Goal: Task Accomplishment & Management: Manage account settings

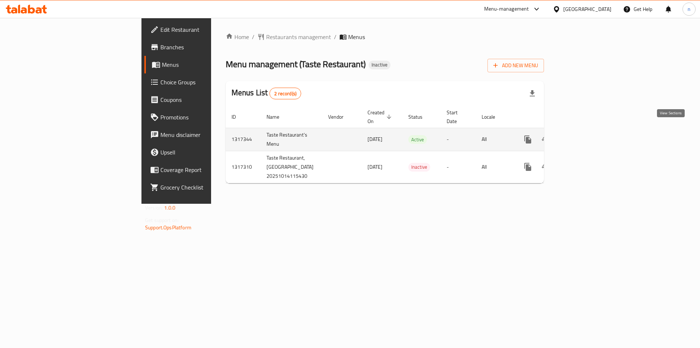
click at [584, 136] on icon "enhanced table" at bounding box center [580, 139] width 7 height 7
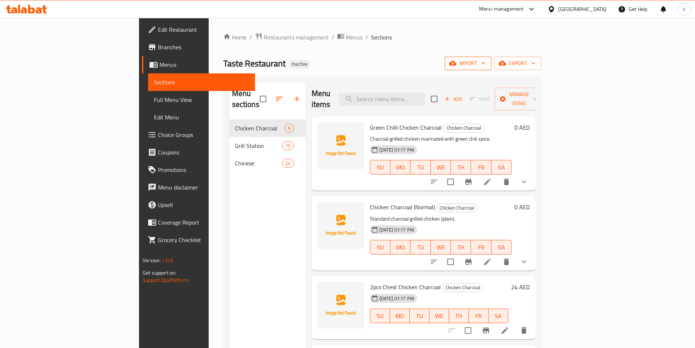
click at [487, 62] on icon "button" at bounding box center [483, 62] width 7 height 7
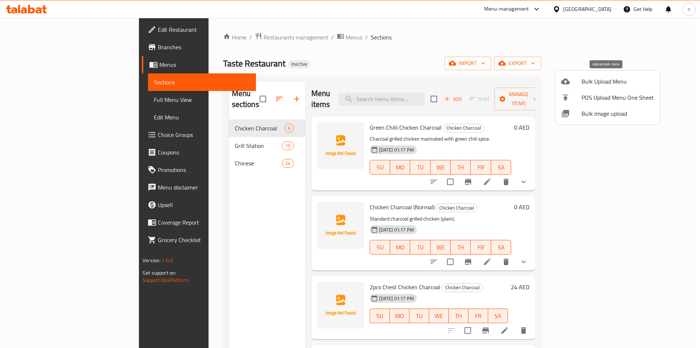
click at [589, 80] on span "Bulk Upload Menu" at bounding box center [618, 81] width 72 height 9
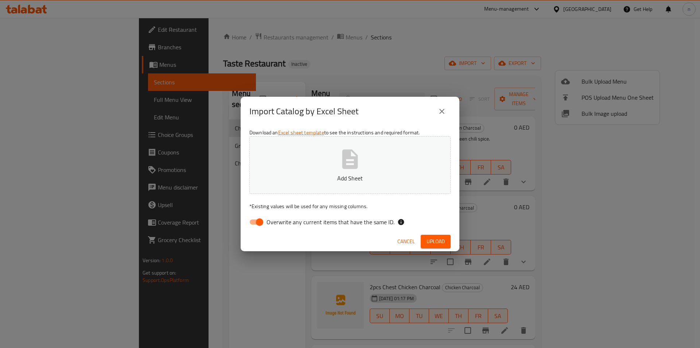
click at [253, 222] on input "Overwrite any current items that have the same ID." at bounding box center [260, 222] width 42 height 14
checkbox input "false"
click at [434, 244] on span "Upload" at bounding box center [436, 241] width 18 height 9
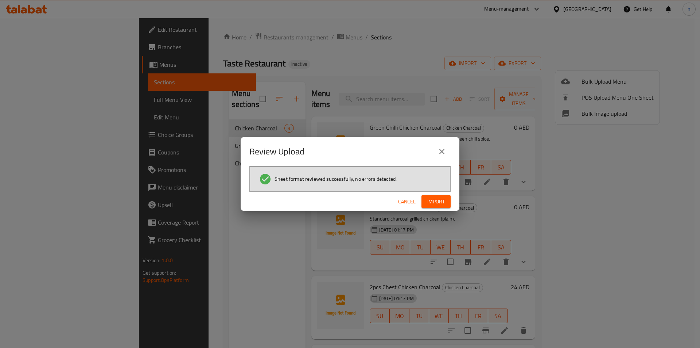
click at [434, 201] on span "Import" at bounding box center [436, 201] width 18 height 9
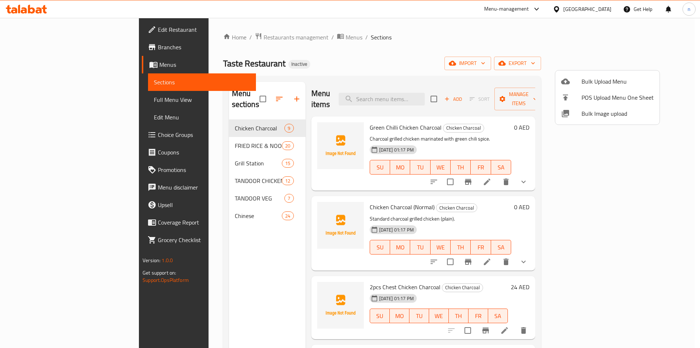
click at [349, 52] on div at bounding box center [350, 174] width 700 height 348
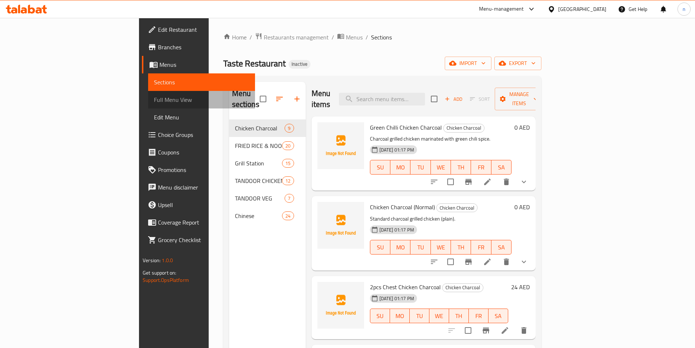
click at [154, 97] on span "Full Menu View" at bounding box center [201, 99] width 95 height 9
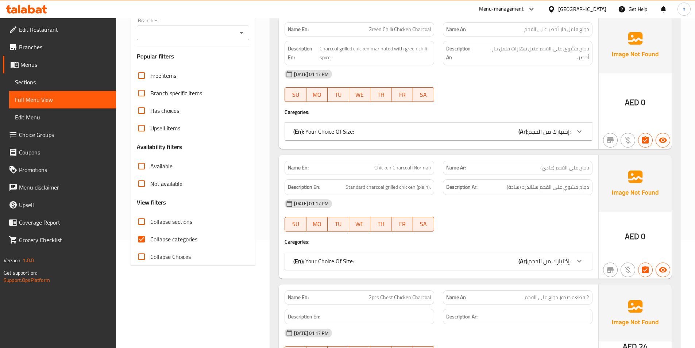
scroll to position [109, 0]
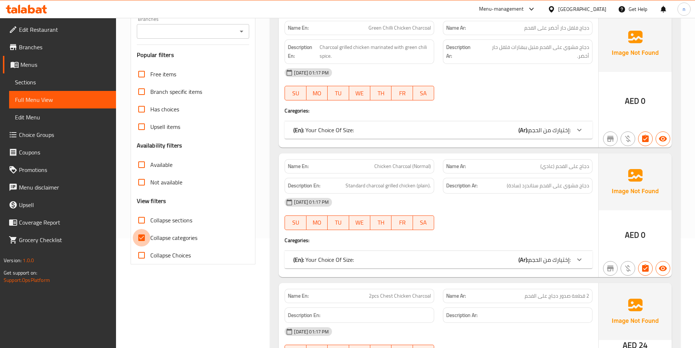
click at [140, 236] on input "Collapse categories" at bounding box center [142, 238] width 18 height 18
checkbox input "false"
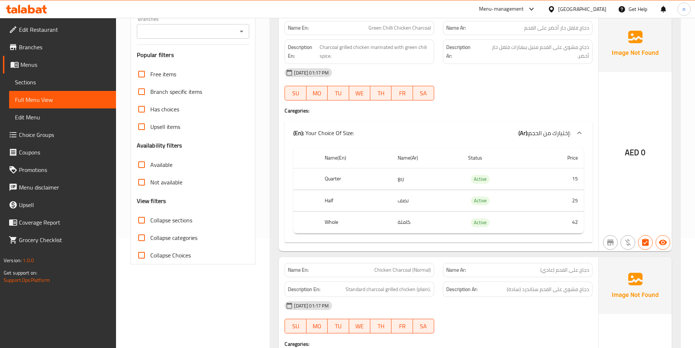
click at [141, 220] on input "Collapse sections" at bounding box center [142, 220] width 18 height 18
checkbox input "true"
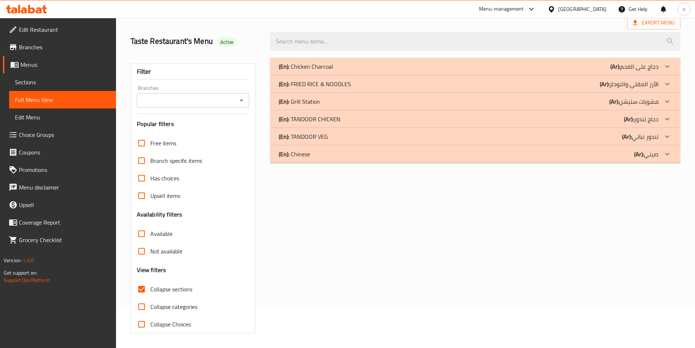
scroll to position [40, 0]
click at [352, 137] on div "(En): TANDOOR VEG (Ar): تندور نباتي" at bounding box center [469, 136] width 380 height 9
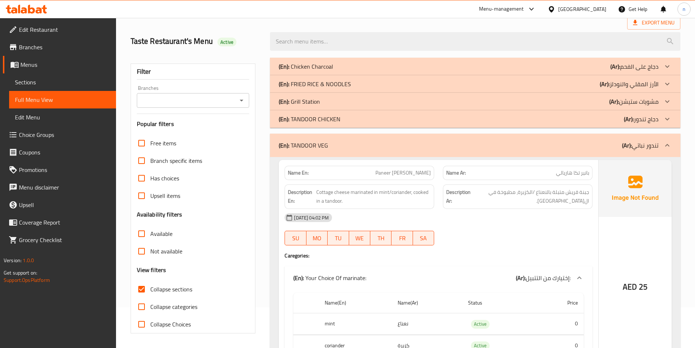
click at [348, 121] on div "(En): TANDOOR CHICKEN (Ar): دجاج تندور" at bounding box center [469, 119] width 380 height 9
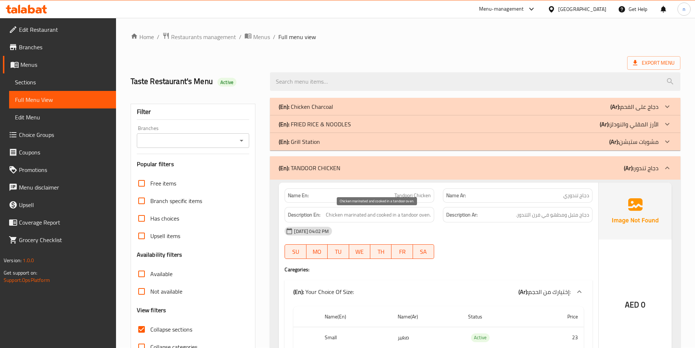
scroll to position [0, 0]
click at [384, 127] on div "(En): [PERSON_NAME] & NOODLES (Ar): الأرز المقلي والنودلز" at bounding box center [469, 124] width 380 height 9
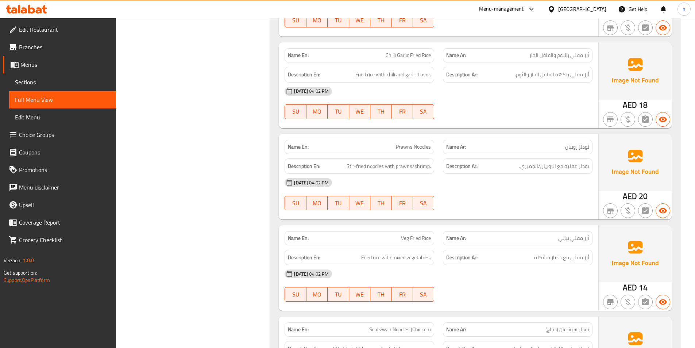
scroll to position [766, 0]
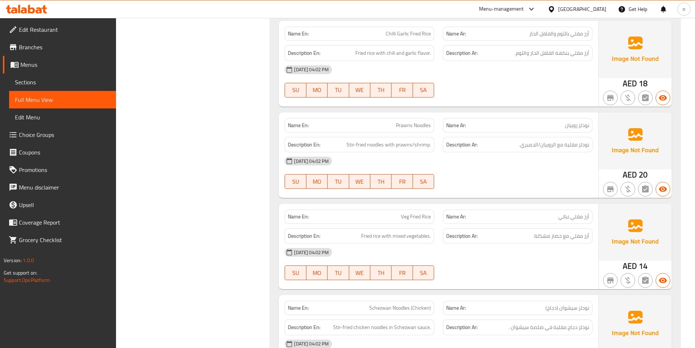
click at [402, 32] on span "Chilli Garlic Fried Rice" at bounding box center [407, 34] width 45 height 8
click at [406, 36] on span "Chilli Garlic Fried Rice" at bounding box center [407, 34] width 45 height 8
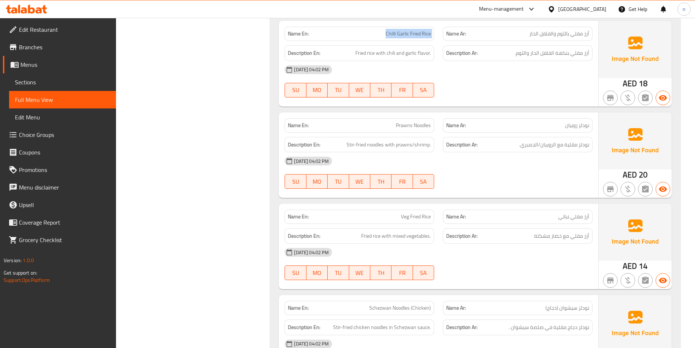
click at [406, 36] on span "Chilli Garlic Fried Rice" at bounding box center [407, 34] width 45 height 8
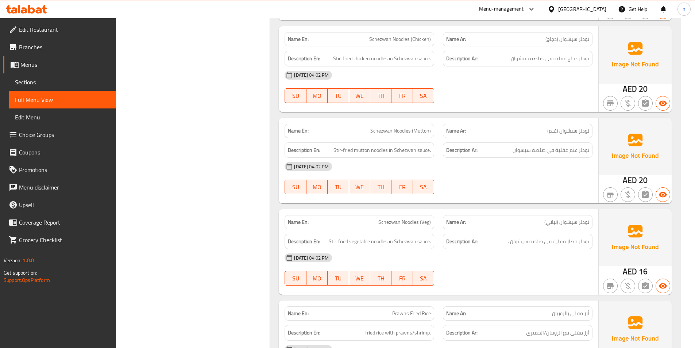
scroll to position [1021, 0]
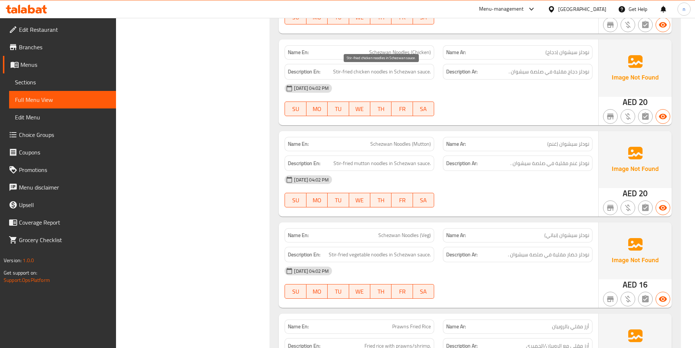
click at [405, 73] on span "Stir-fried chicken noodles in Schezwan sauce." at bounding box center [382, 71] width 98 height 9
copy span "Schezwan"
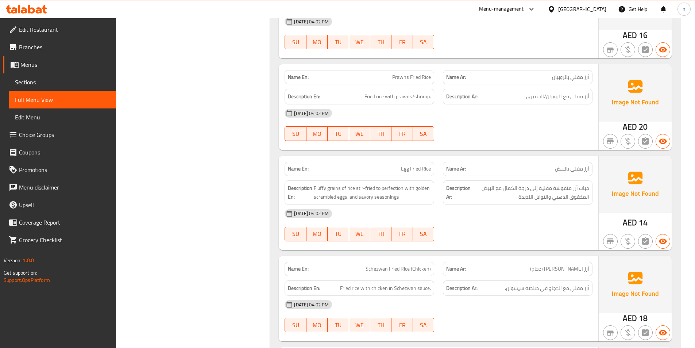
scroll to position [1276, 0]
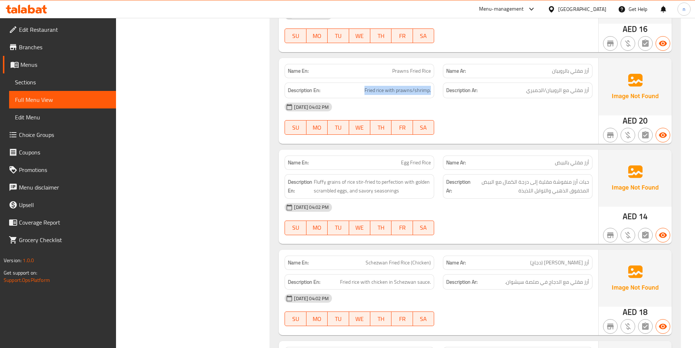
drag, startPoint x: 364, startPoint y: 91, endPoint x: 441, endPoint y: 95, distance: 77.1
click at [441, 95] on div "Description En: Fried rice with prawns/shrimp. Description Ar: أرز مقلي مع الرو…" at bounding box center [438, 90] width 317 height 24
click at [408, 70] on span "Prawns Fried Rice" at bounding box center [411, 71] width 39 height 8
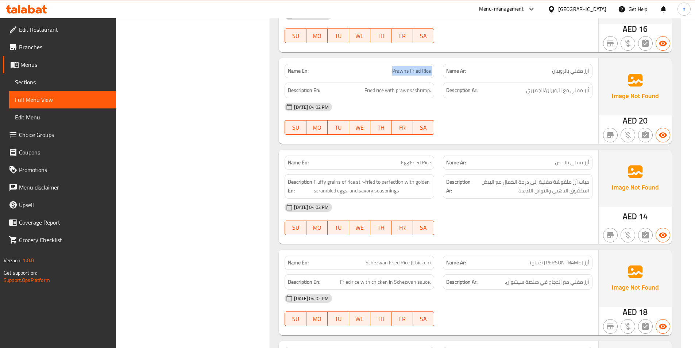
copy span "Prawns Fried Rice"
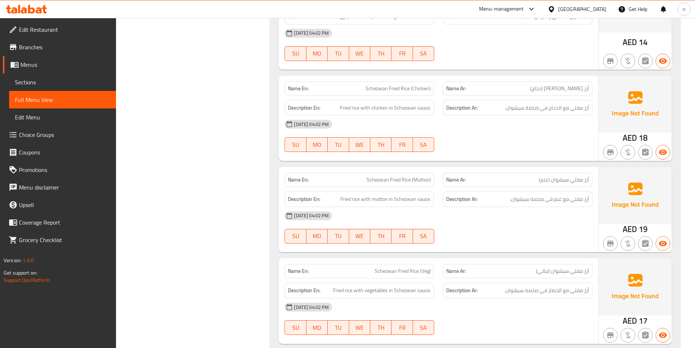
scroll to position [1459, 0]
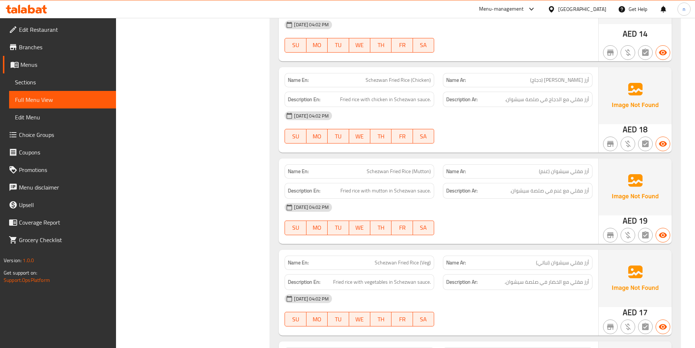
click at [377, 80] on span "Schezwan Fried Rice (Chicken)" at bounding box center [397, 80] width 65 height 8
copy span "Schezwan"
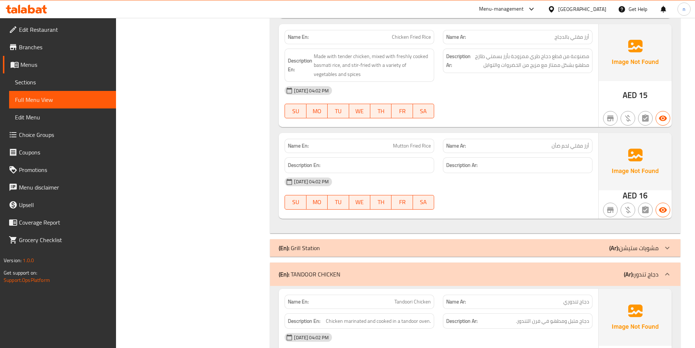
scroll to position [1787, 0]
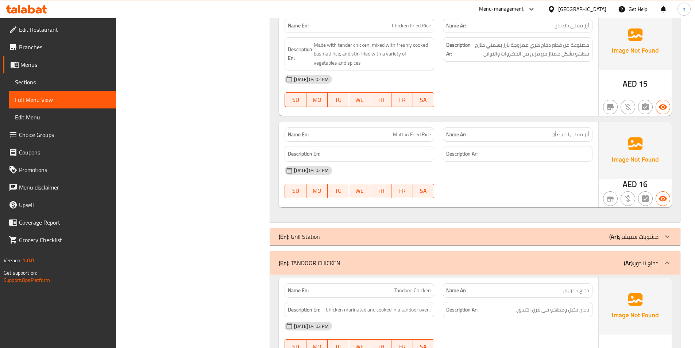
click at [401, 134] on span "Mutton Fried Rice" at bounding box center [412, 135] width 38 height 8
copy span "Mutton Fried Rice"
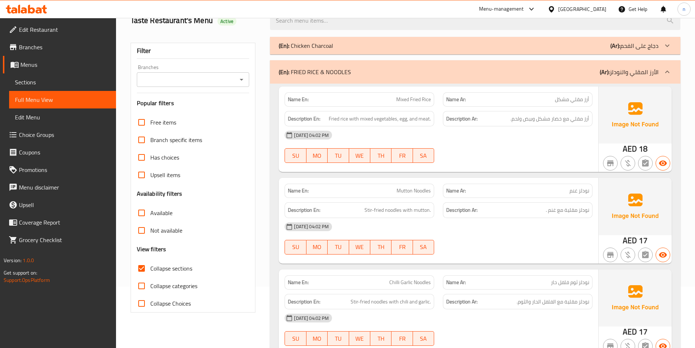
scroll to position [109, 0]
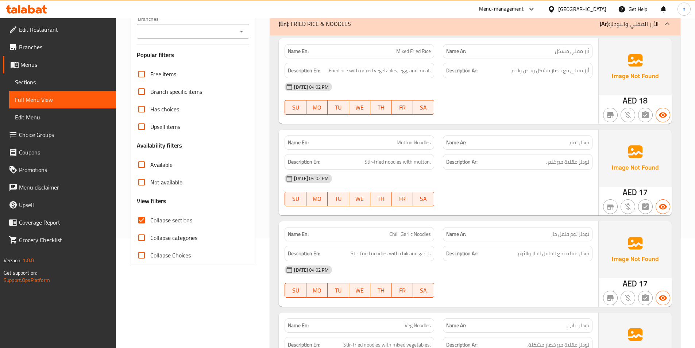
click at [406, 142] on span "Mutton Noodles" at bounding box center [413, 143] width 34 height 8
copy span "Mutton Noodles"
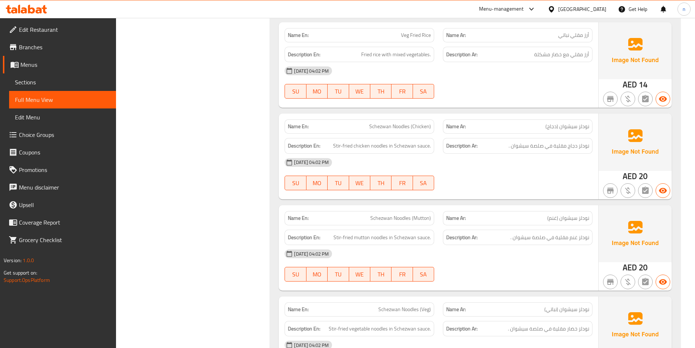
scroll to position [948, 0]
click at [377, 218] on span "Schezwan Noodles (Mutton)" at bounding box center [400, 217] width 61 height 8
copy span "Schezwan Noodles (Mutton)"
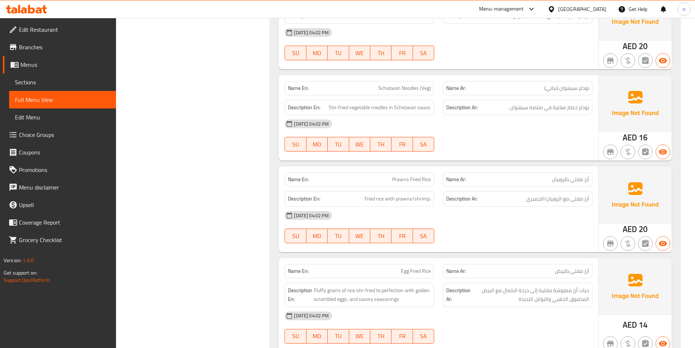
scroll to position [1203, 0]
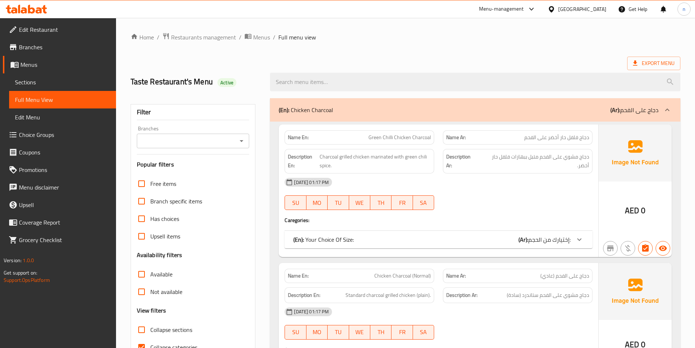
click at [20, 81] on span "Sections" at bounding box center [62, 82] width 95 height 9
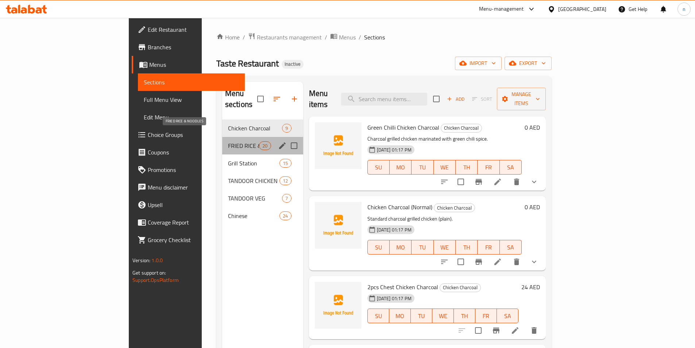
click at [228, 141] on span "FRIED RICE & NOODLES" at bounding box center [243, 145] width 31 height 9
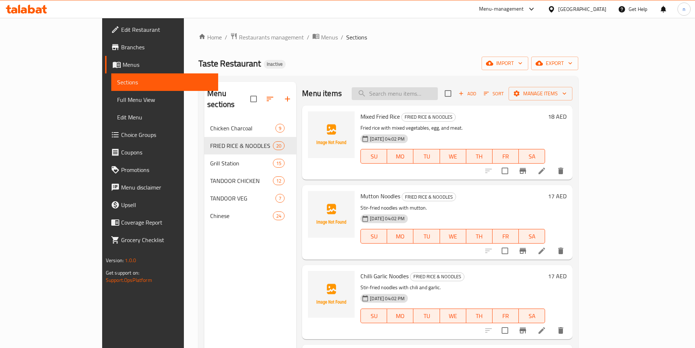
click at [420, 92] on input "search" at bounding box center [395, 93] width 86 height 13
paste input "Chilli Garlic Fried Rice"
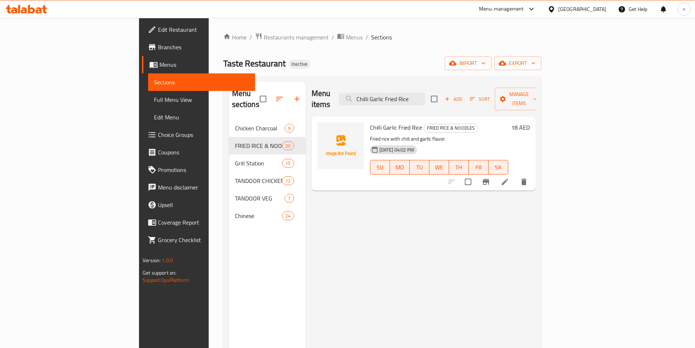
type input "Chilli Garlic Fried Rice"
click at [509, 177] on icon at bounding box center [504, 181] width 9 height 9
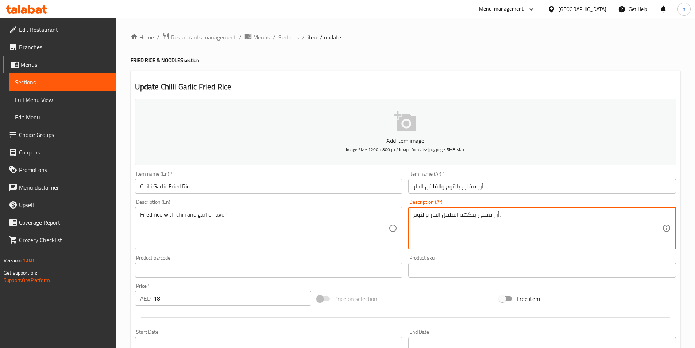
click at [470, 229] on textarea "أرز مقلي بنكهة الفلفل الحار والثوم." at bounding box center [537, 228] width 249 height 35
click at [475, 215] on textarea "أرز مقلي بنكهة الفلفل الحار والثوم." at bounding box center [537, 228] width 249 height 35
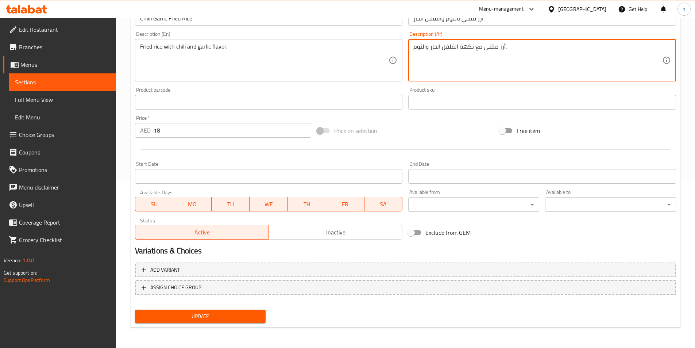
type textarea "أرز مقلي مع نكهة الفلفل الحار والثوم."
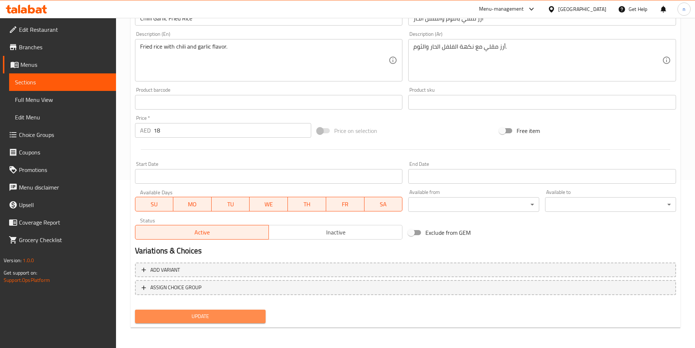
click at [187, 318] on span "Update" at bounding box center [200, 315] width 119 height 9
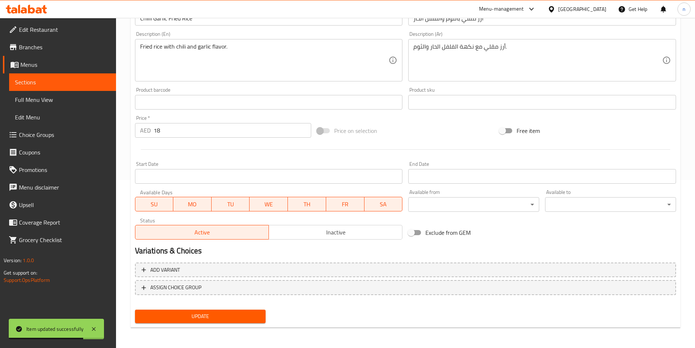
scroll to position [0, 0]
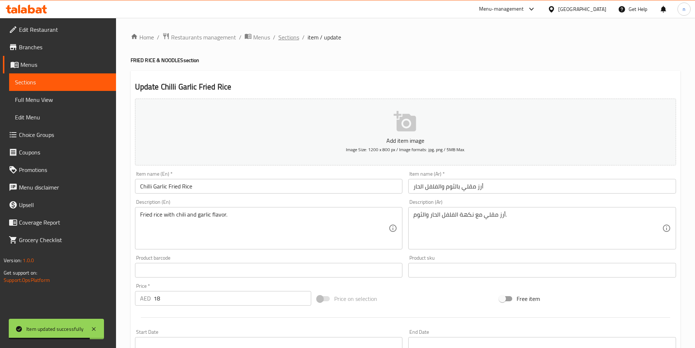
click at [287, 38] on span "Sections" at bounding box center [288, 37] width 21 height 9
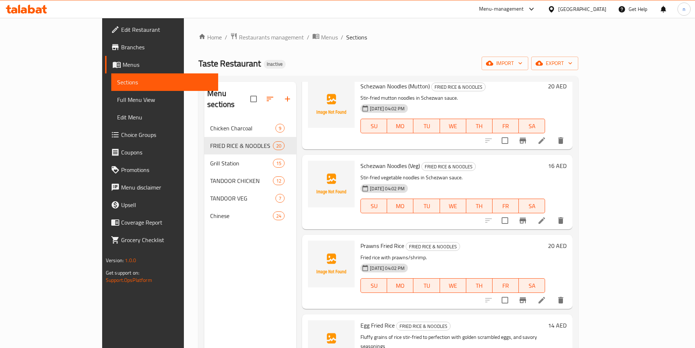
scroll to position [985, 0]
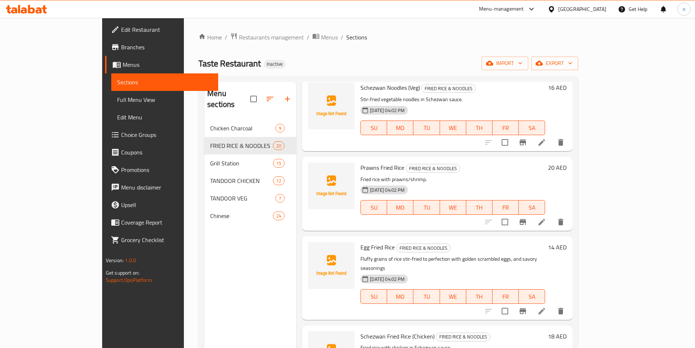
click at [552, 222] on li at bounding box center [541, 221] width 20 height 13
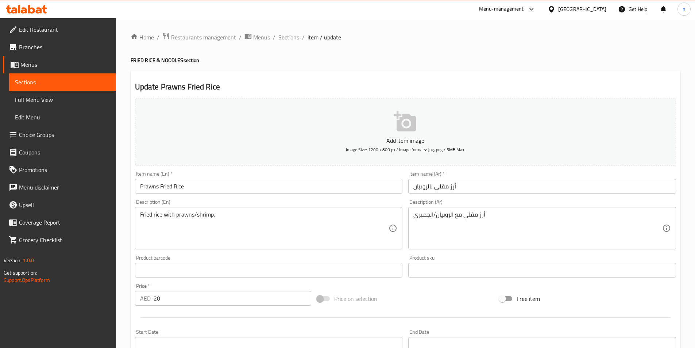
click at [160, 216] on textarea "Fried rice with prawns/shrimp." at bounding box center [264, 228] width 249 height 35
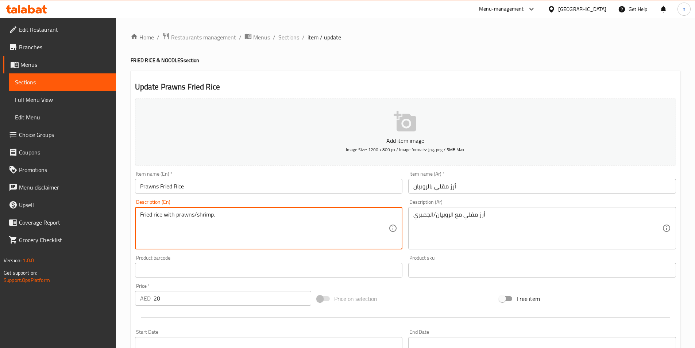
click at [160, 216] on textarea "Fried rice with prawns/shrimp." at bounding box center [264, 228] width 249 height 35
paste textarea "Combining fluffy grains of rice with succulent prawns, and savory seasonings"
type textarea "Combining fluffy grains of rice with succulent prawns, and savory seasonings"
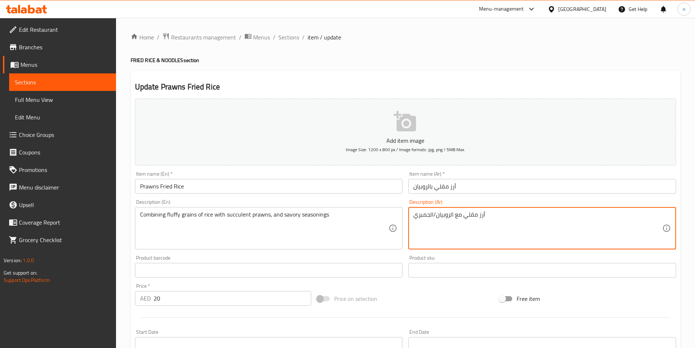
click at [444, 217] on textarea "أرز مقلي مع الروبيان/الجمبري" at bounding box center [537, 228] width 249 height 35
paste textarea "لجمع بين حبات الأرز الرقيقة مع روبيان والتوابل اللذيذة"
drag, startPoint x: 426, startPoint y: 214, endPoint x: 413, endPoint y: 218, distance: 13.6
click at [413, 218] on div "الجمع بين حبات الأرز الرقيقة مع روبيان والتوابل اللذيذة Description (Ar)" at bounding box center [542, 228] width 268 height 42
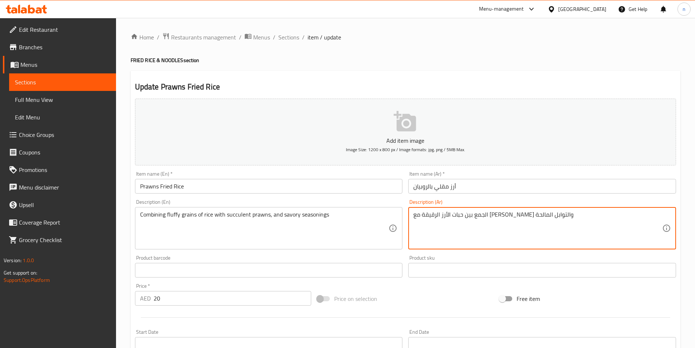
type textarea "الجمع بين حبات الأرز الرقيقة مع [PERSON_NAME] والتوابل المالحة"
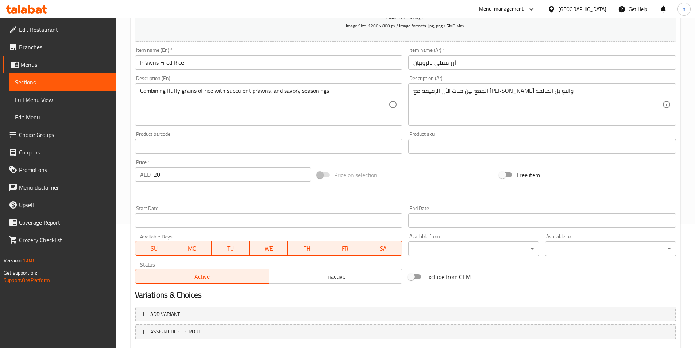
scroll to position [168, 0]
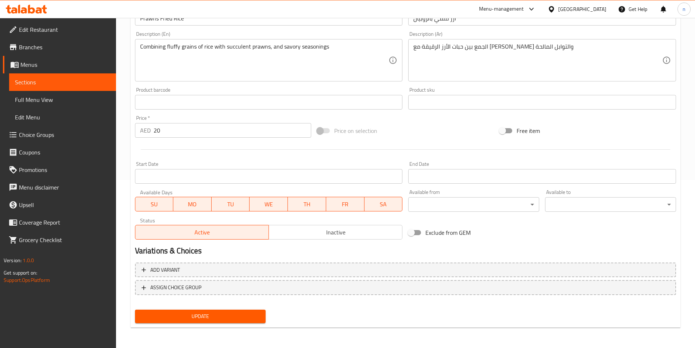
drag, startPoint x: 191, startPoint y: 318, endPoint x: 195, endPoint y: 313, distance: 7.0
click at [191, 318] on span "Update" at bounding box center [200, 315] width 119 height 9
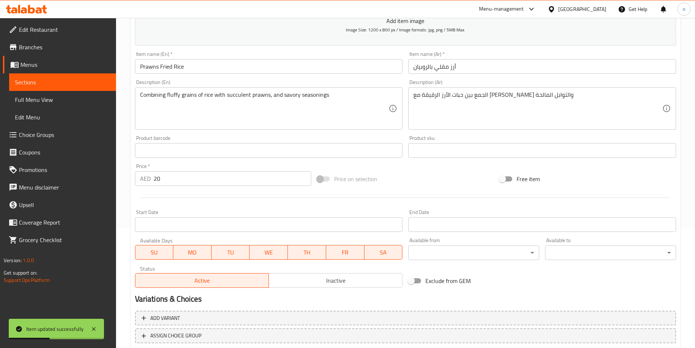
scroll to position [0, 0]
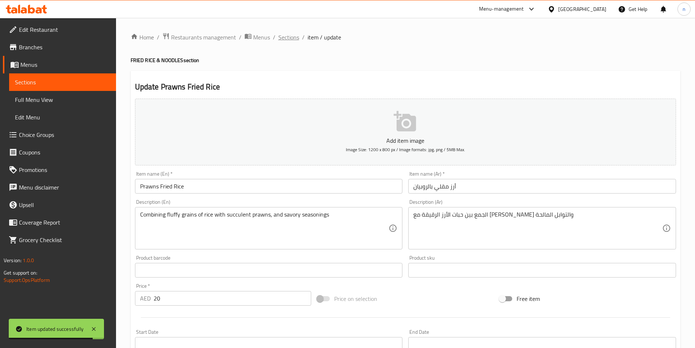
click at [290, 39] on span "Sections" at bounding box center [288, 37] width 21 height 9
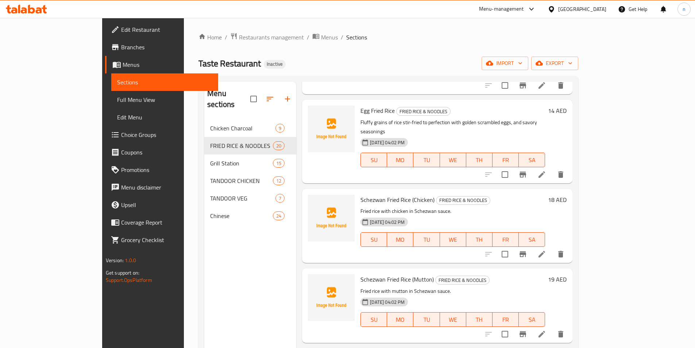
scroll to position [1131, 0]
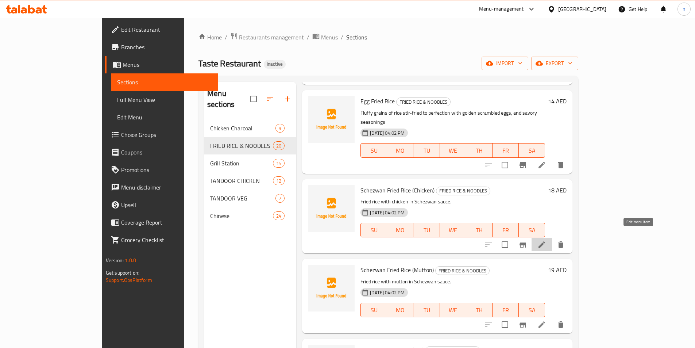
click at [546, 240] on icon at bounding box center [541, 244] width 9 height 9
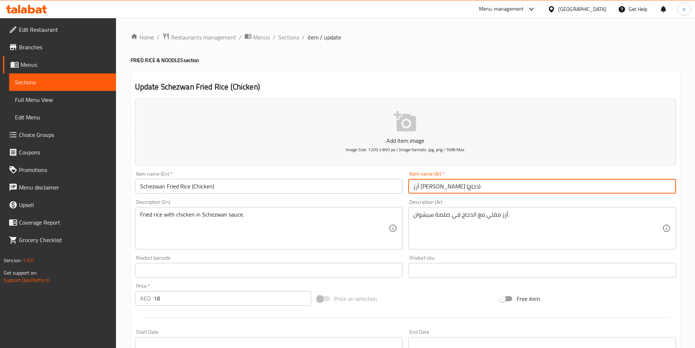
drag, startPoint x: 461, startPoint y: 187, endPoint x: 445, endPoint y: 190, distance: 16.3
click at [445, 190] on input "أرز شيزوان مقلي (دجاج)" at bounding box center [542, 186] width 268 height 15
paste input "يش"
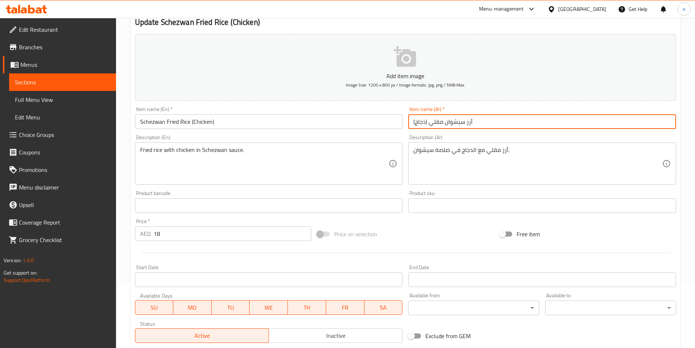
scroll to position [168, 0]
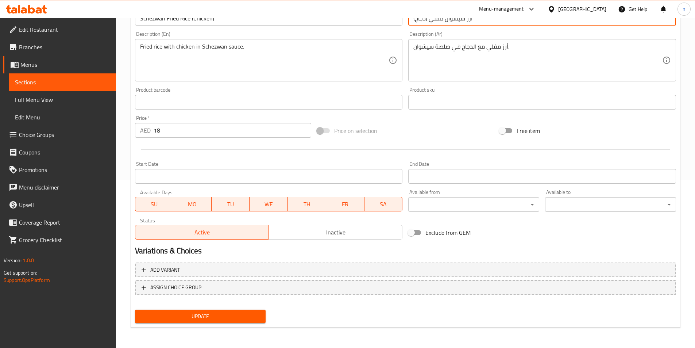
type input "أرز سيشوان مقلي (دجاج)"
click at [189, 311] on span "Update" at bounding box center [200, 315] width 119 height 9
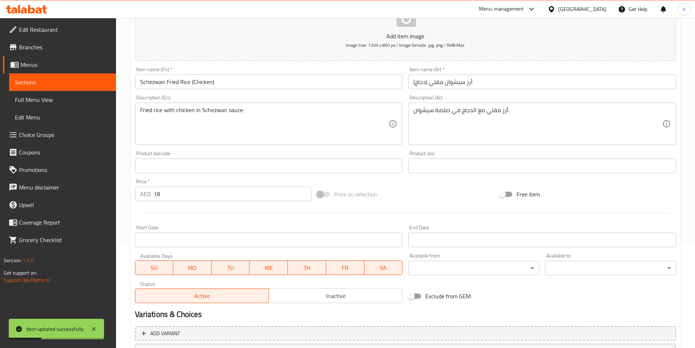
scroll to position [0, 0]
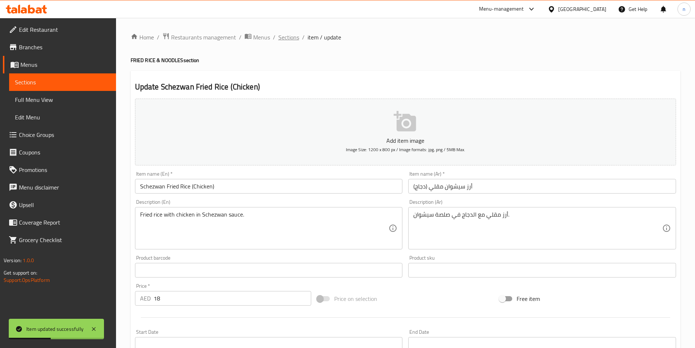
click at [290, 40] on span "Sections" at bounding box center [288, 37] width 21 height 9
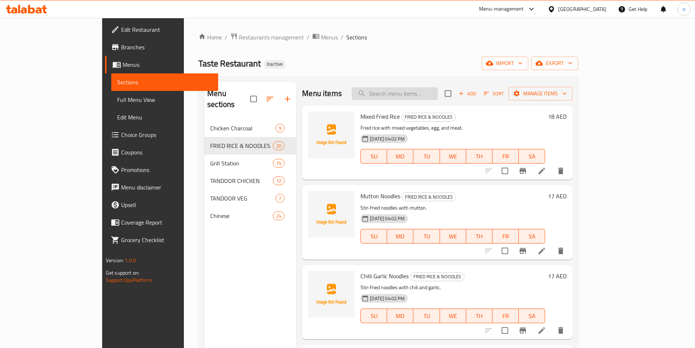
click at [414, 90] on input "search" at bounding box center [395, 93] width 86 height 13
paste input "Mutton Fried Rice"
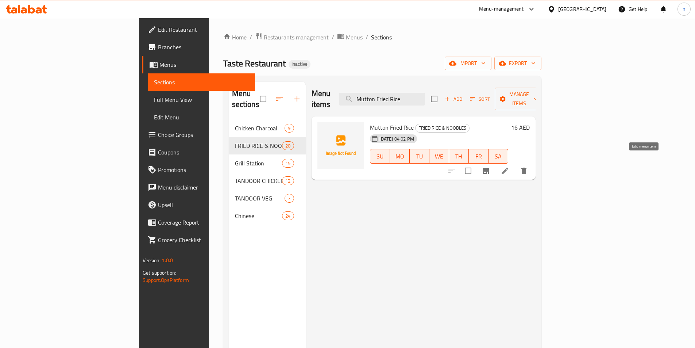
type input "Mutton Fried Rice"
click at [508, 167] on icon at bounding box center [504, 170] width 7 height 7
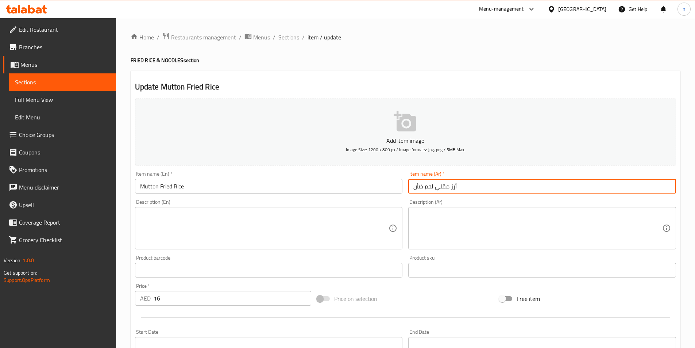
drag, startPoint x: 433, startPoint y: 186, endPoint x: 397, endPoint y: 188, distance: 35.4
click at [397, 188] on div "Add item image Image Size: 1200 x 800 px / Image formats: jpg, png / 5MB Max. I…" at bounding box center [405, 253] width 547 height 314
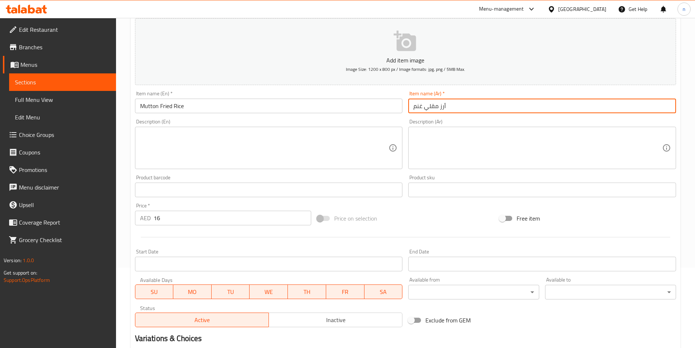
scroll to position [168, 0]
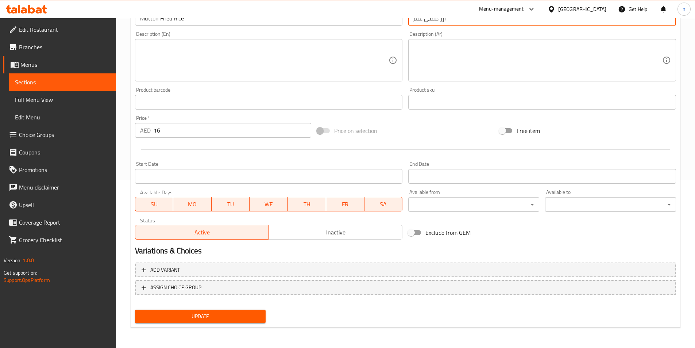
type input "أرز مقلي غنم"
click at [207, 313] on span "Update" at bounding box center [200, 315] width 119 height 9
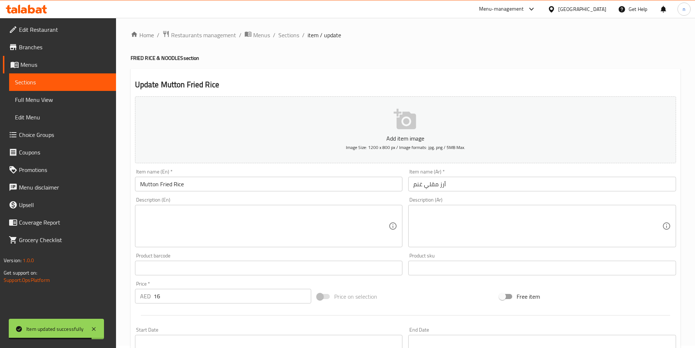
scroll to position [0, 0]
click at [292, 39] on span "Sections" at bounding box center [288, 37] width 21 height 9
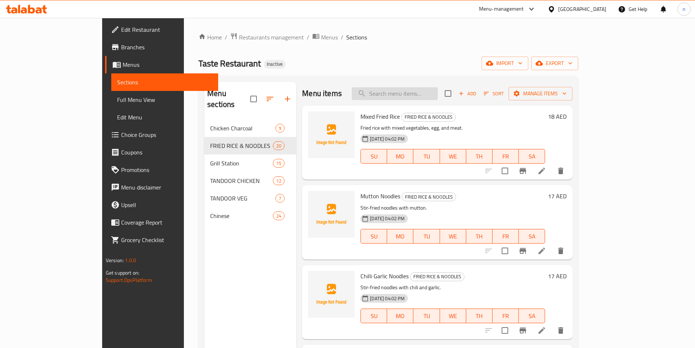
click at [413, 92] on input "search" at bounding box center [395, 93] width 86 height 13
paste input "Mutton Noodles"
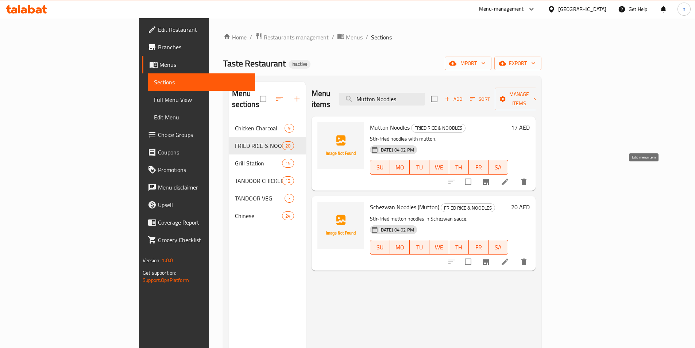
type input "Mutton Noodles"
click at [509, 177] on icon at bounding box center [504, 181] width 9 height 9
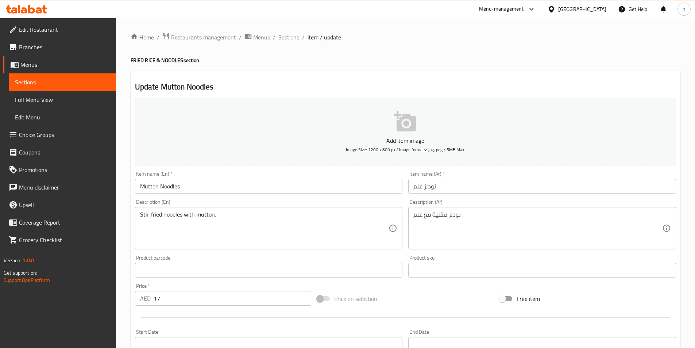
click at [423, 187] on input "نودلز غنم" at bounding box center [542, 186] width 268 height 15
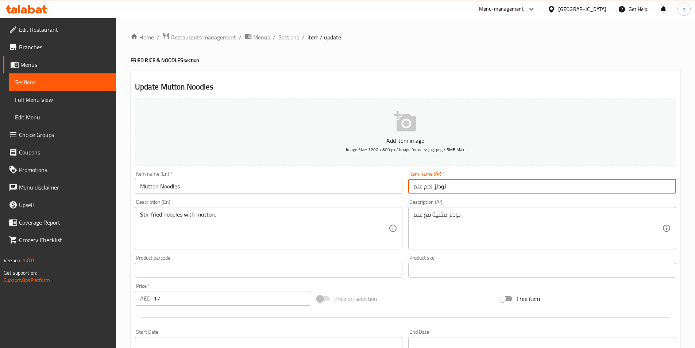
drag, startPoint x: 432, startPoint y: 185, endPoint x: 425, endPoint y: 190, distance: 8.6
click at [425, 190] on input "نودلز لحم غنم" at bounding box center [542, 186] width 268 height 15
type input "نودلز لحم غنم"
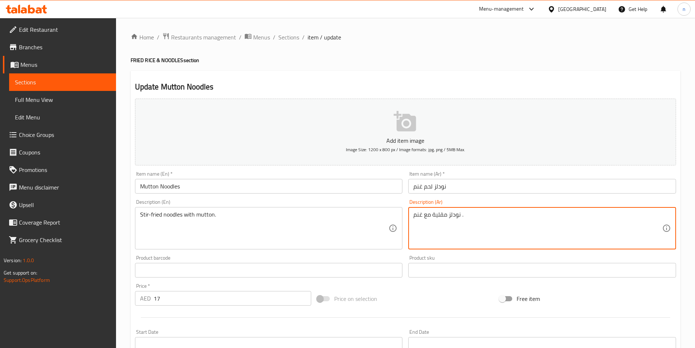
paste textarea "لحم"
click at [434, 215] on textarea "نودلز مقلية معلحم غنم ." at bounding box center [537, 228] width 249 height 35
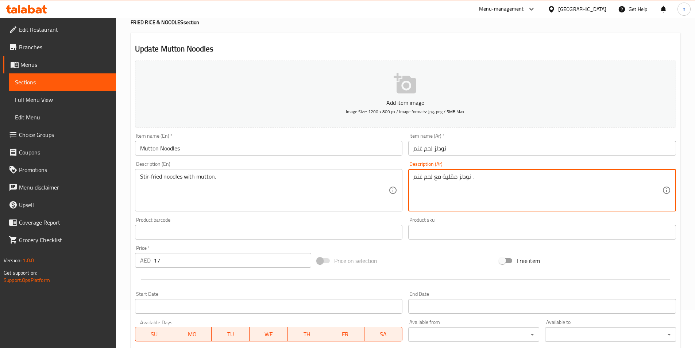
scroll to position [168, 0]
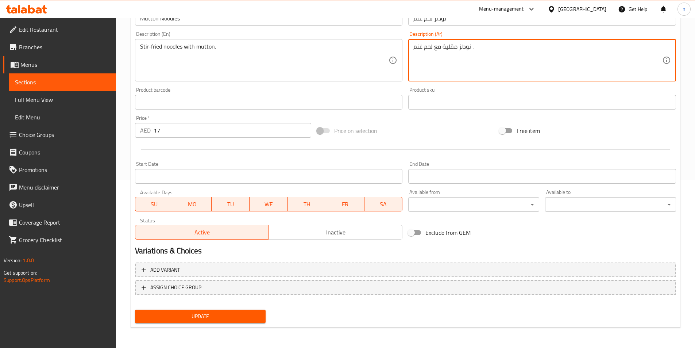
type textarea "نودلز مقلية مع لحم غنم ."
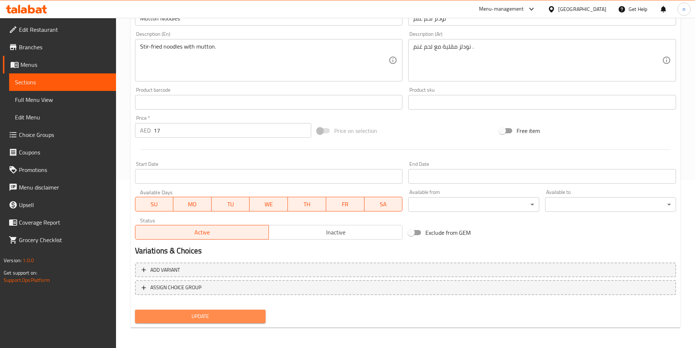
click at [216, 313] on span "Update" at bounding box center [200, 315] width 119 height 9
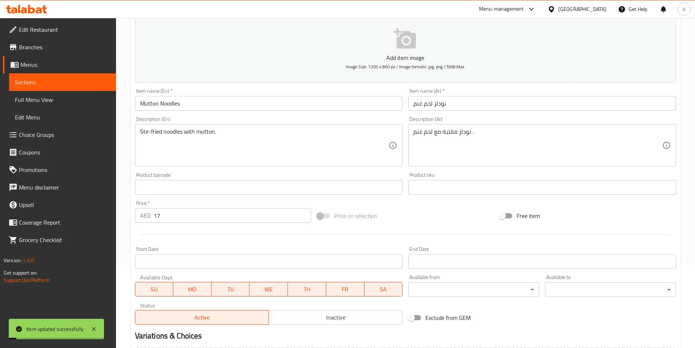
scroll to position [0, 0]
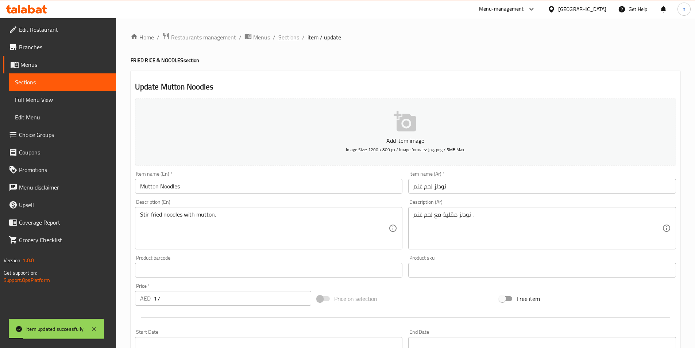
click at [283, 36] on span "Sections" at bounding box center [288, 37] width 21 height 9
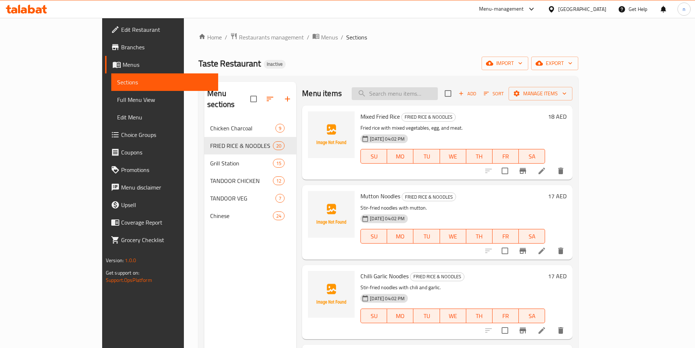
click at [431, 94] on input "search" at bounding box center [395, 93] width 86 height 13
paste input "Schezwan Noodles (Mutton)"
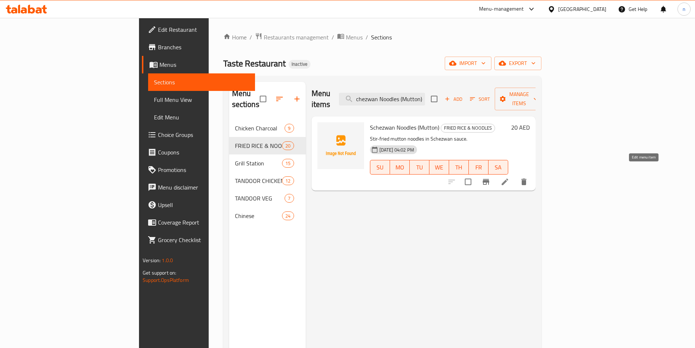
type input "Schezwan Noodles (Mutton)"
click at [509, 177] on icon at bounding box center [504, 181] width 9 height 9
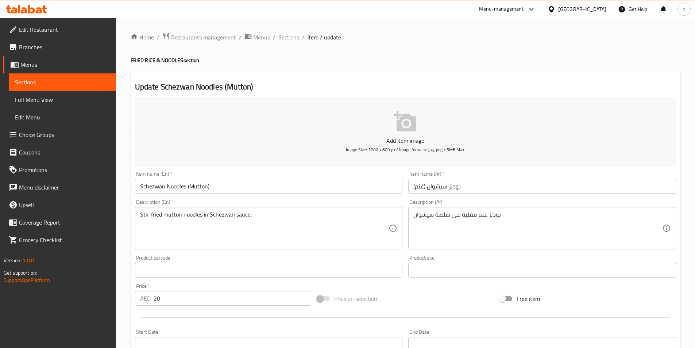
click at [424, 187] on input "نودلز سيشوان (غنم)" at bounding box center [542, 186] width 268 height 15
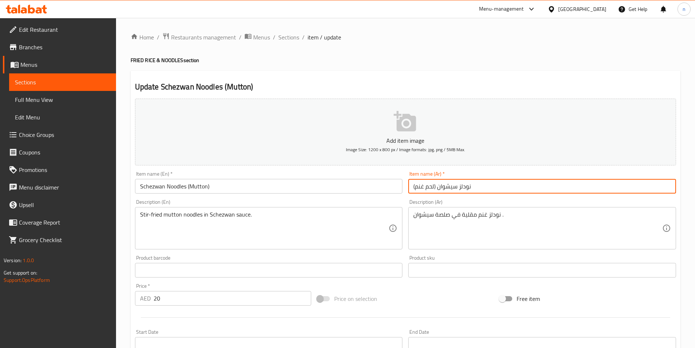
type input "نودلز سيشوان (لحم غنم)"
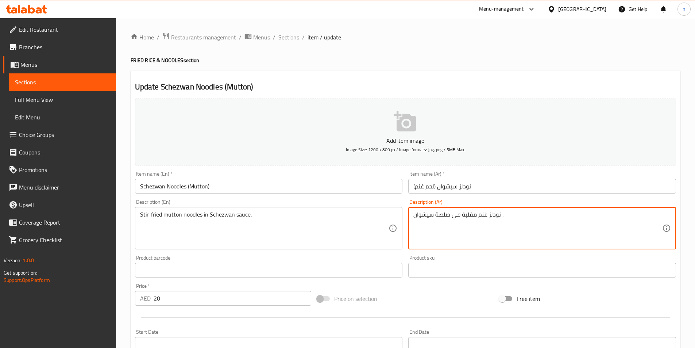
click at [487, 215] on textarea "نودلز غنم مقلية في صلصة سيشوان ." at bounding box center [537, 228] width 249 height 35
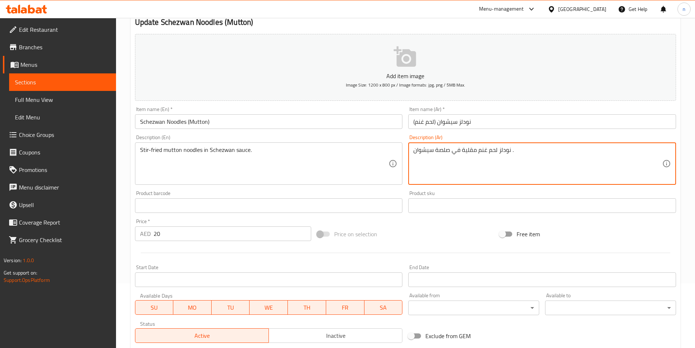
scroll to position [168, 0]
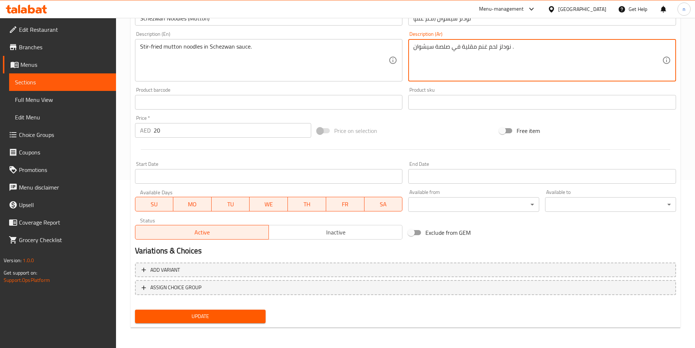
type textarea "نودلز لحم غنم مقلية في صلصة سيشوان ."
click at [211, 314] on span "Update" at bounding box center [200, 315] width 119 height 9
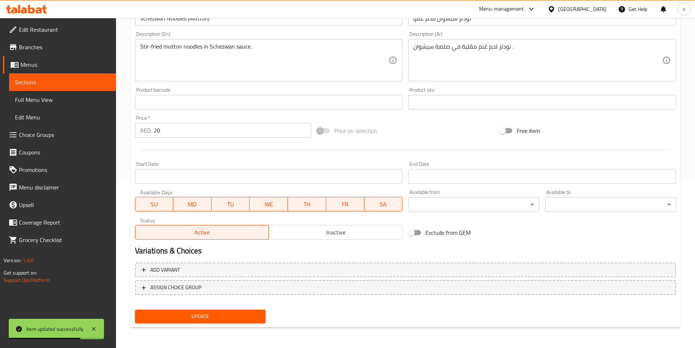
scroll to position [0, 0]
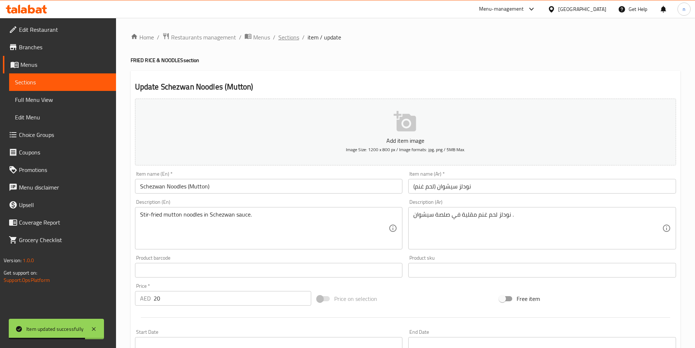
click at [287, 37] on span "Sections" at bounding box center [288, 37] width 21 height 9
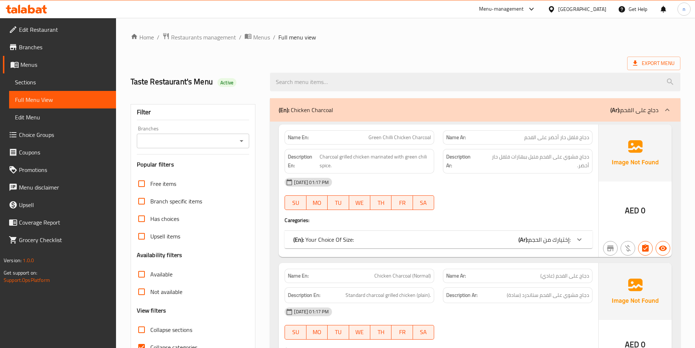
scroll to position [73, 0]
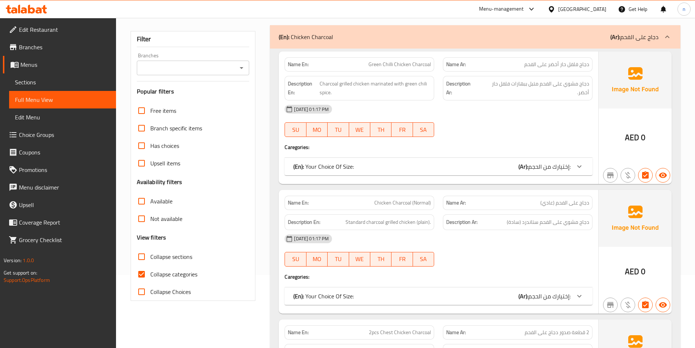
click at [141, 271] on input "Collapse categories" at bounding box center [142, 274] width 18 height 18
checkbox input "false"
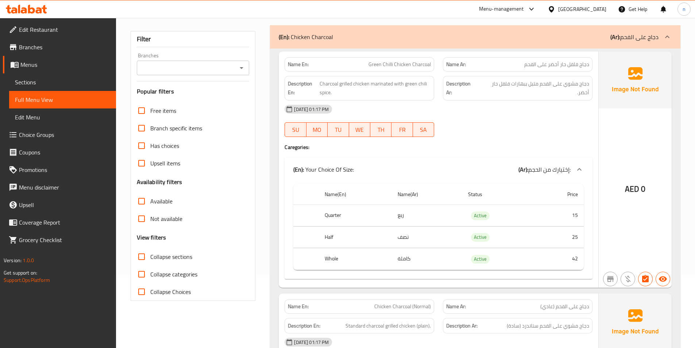
click at [137, 256] on input "Collapse sections" at bounding box center [142, 257] width 18 height 18
checkbox input "true"
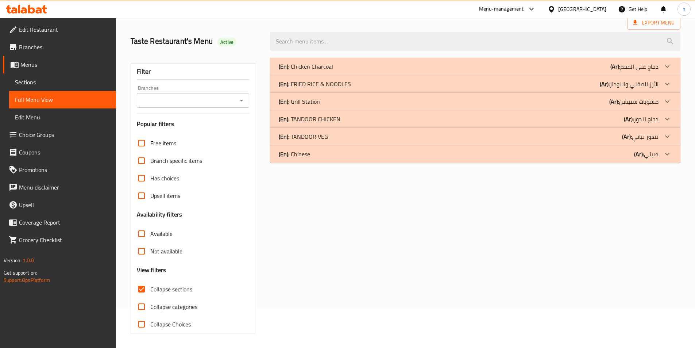
scroll to position [40, 0]
click at [344, 135] on div "(En): TANDOOR VEG (Ar): تندور نباتي" at bounding box center [469, 136] width 380 height 9
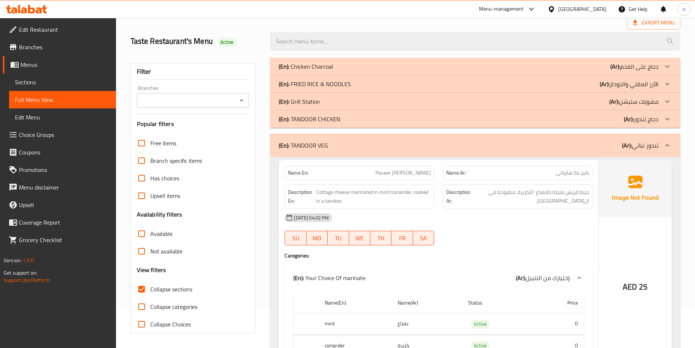
click at [352, 121] on div "(En): TANDOOR CHICKEN (Ar): دجاج تندور" at bounding box center [469, 119] width 380 height 9
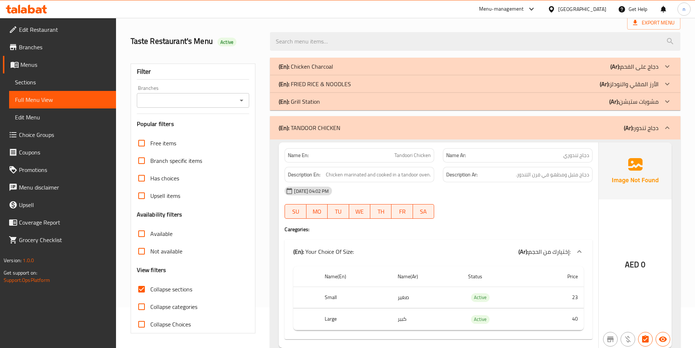
click at [368, 84] on div "(En): [PERSON_NAME] & NOODLES (Ar): الأرز المقلي والنودلز" at bounding box center [469, 84] width 380 height 9
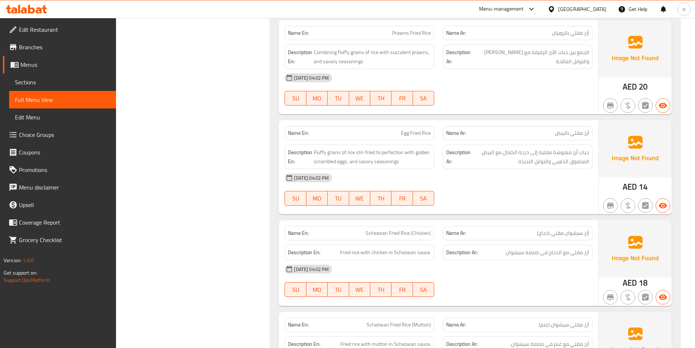
scroll to position [1426, 0]
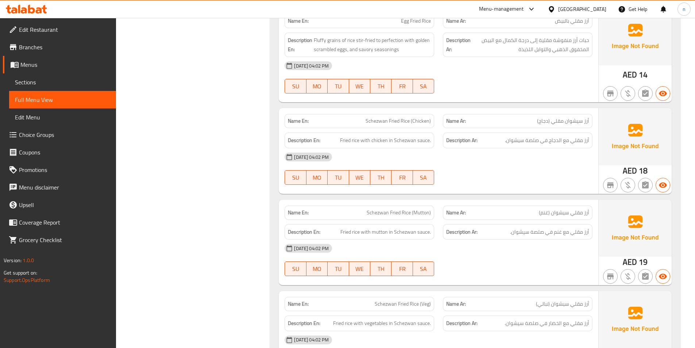
click at [377, 214] on span "Schezwan Fried Rice (Mutton)" at bounding box center [399, 213] width 64 height 8
copy span "Schezwan Fried Rice (Mutton)"
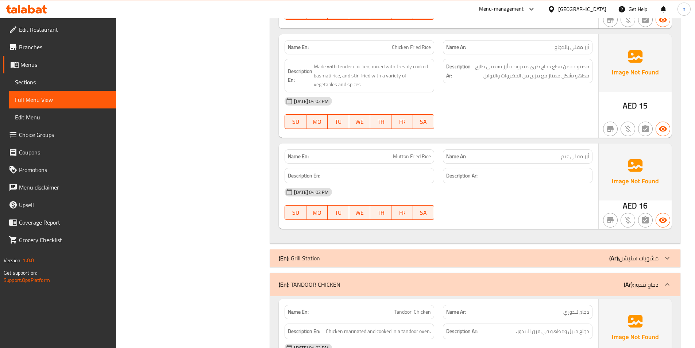
scroll to position [1791, 0]
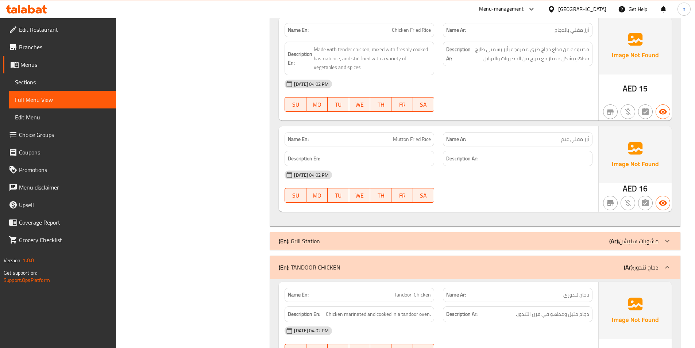
click at [402, 139] on span "Mutton Fried Rice" at bounding box center [412, 139] width 38 height 8
copy span "Mutton Fried Rice"
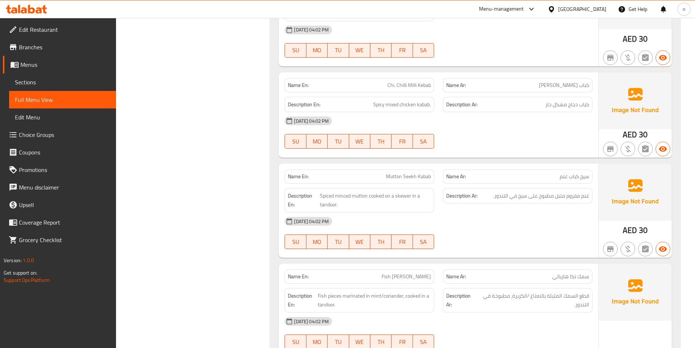
scroll to position [2994, 0]
click at [389, 174] on span "Mutton Seekh Kabab" at bounding box center [408, 176] width 45 height 8
copy span "Mutton Seekh Kabab"
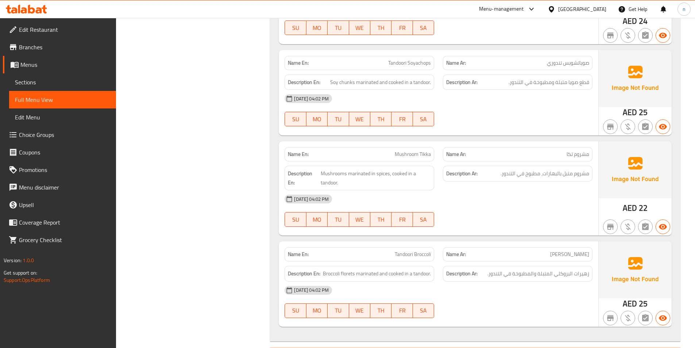
scroll to position [4011, 0]
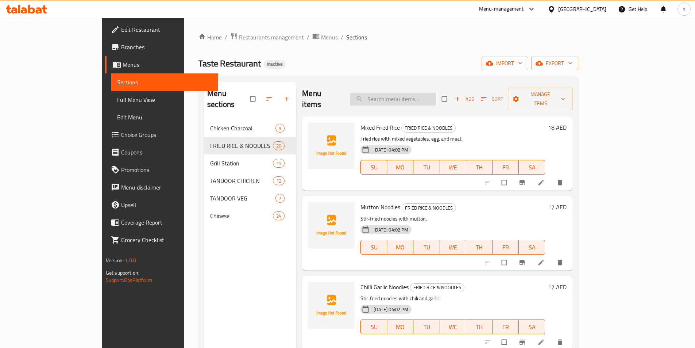
click at [415, 93] on input "search" at bounding box center [393, 99] width 86 height 13
paste input "Schezwan Fried Rice (Mutton)"
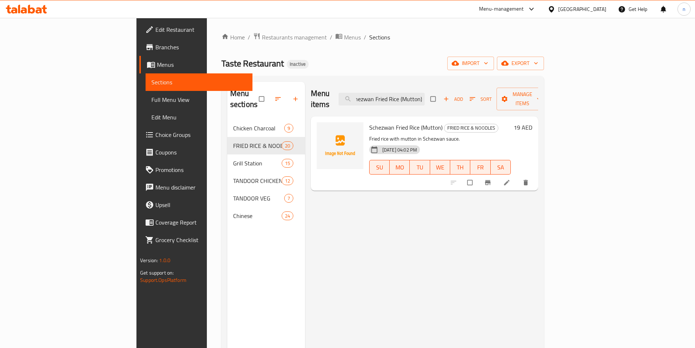
type input "Schezwan Fried Rice (Mutton)"
click at [510, 179] on icon at bounding box center [506, 182] width 7 height 7
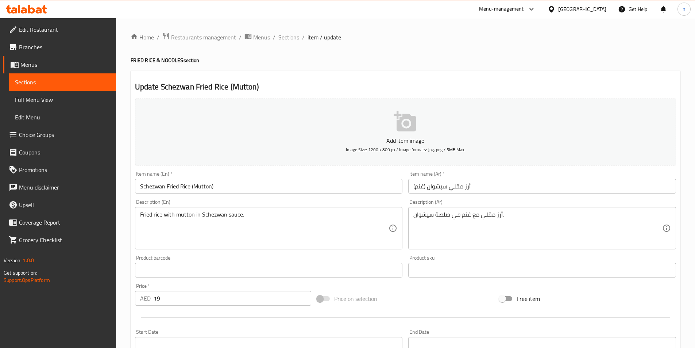
click at [423, 187] on input "أرز مقلي سيشوان (غنم)" at bounding box center [542, 186] width 268 height 15
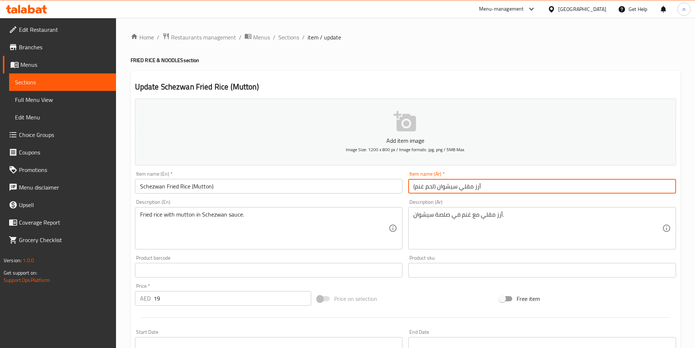
type input "أرز مقلي سيشوان (لحم غنم)"
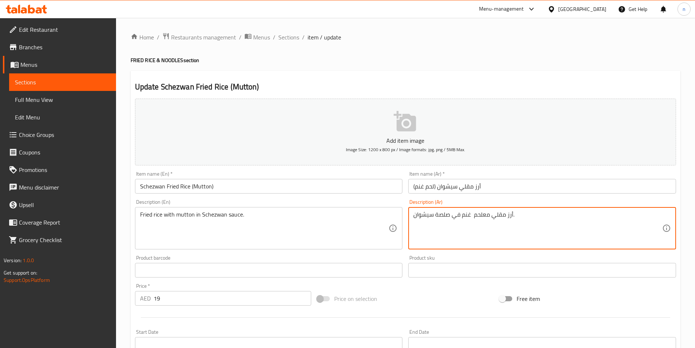
click at [481, 216] on textarea "أرز مقلي معلحم غنم في صلصة سيشوان." at bounding box center [537, 228] width 249 height 35
click at [482, 213] on textarea "أرز مقلي معلحم غنم في صلصة سيشوان." at bounding box center [537, 228] width 249 height 35
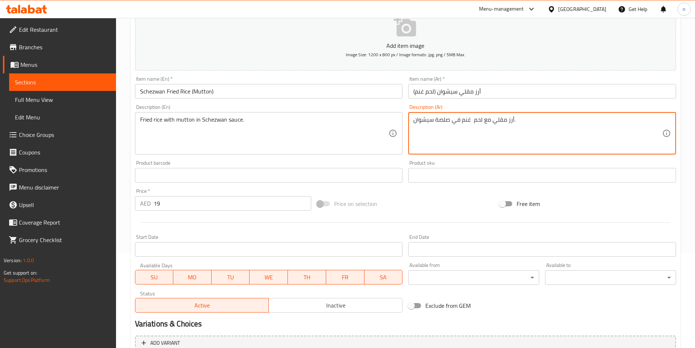
scroll to position [168, 0]
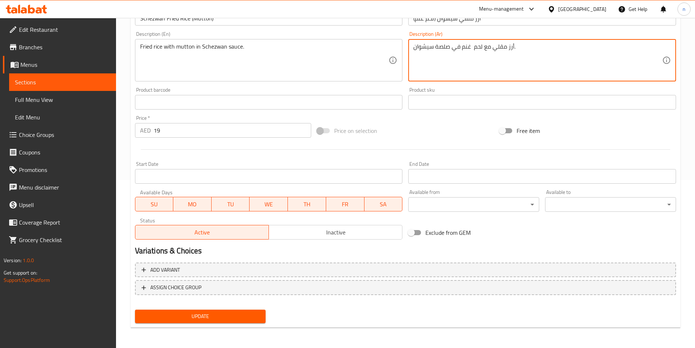
type textarea "أرز مقلي مع لحم غنم في صلصة سيشوان."
click at [187, 318] on span "Update" at bounding box center [200, 315] width 119 height 9
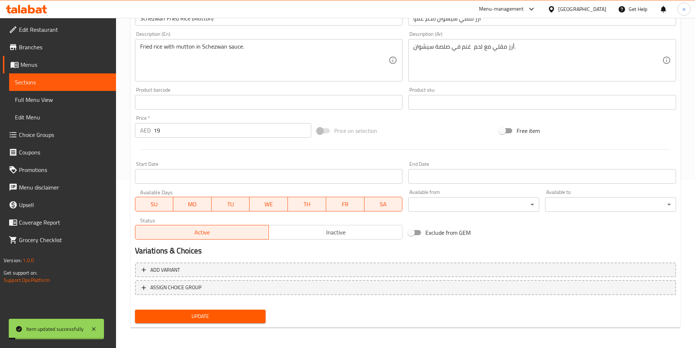
scroll to position [0, 0]
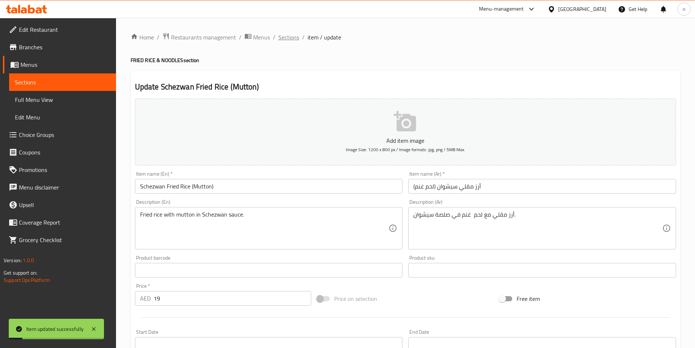
click at [283, 37] on span "Sections" at bounding box center [288, 37] width 21 height 9
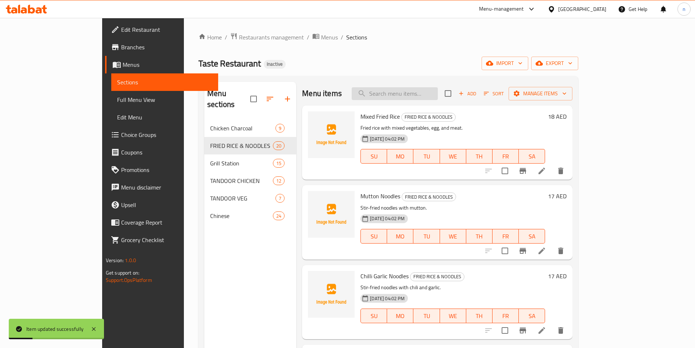
click at [423, 94] on input "search" at bounding box center [395, 93] width 86 height 13
paste input "Mutton Fried Rice"
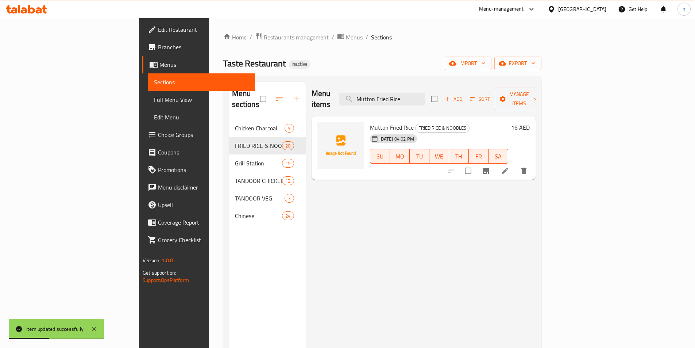
type input "Mutton Fried Rice"
click at [508, 167] on icon at bounding box center [504, 170] width 7 height 7
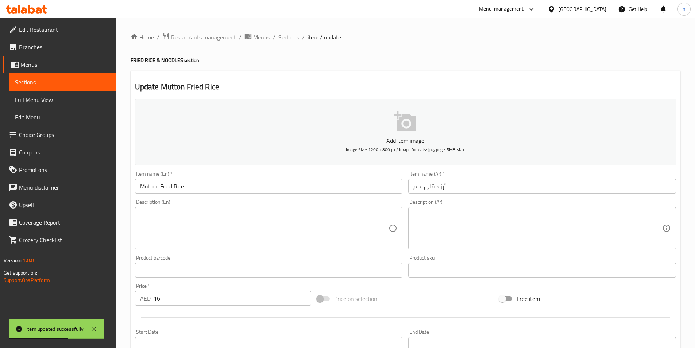
click at [423, 183] on input "أرز مقلي غنم" at bounding box center [542, 186] width 268 height 15
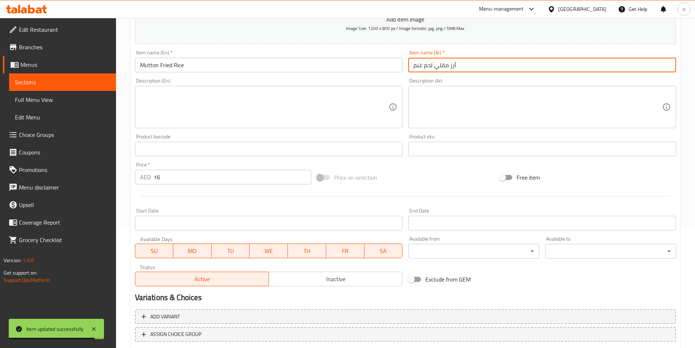
scroll to position [168, 0]
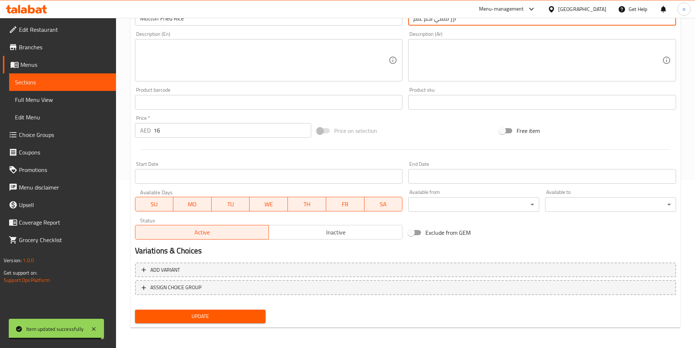
type input "أرز مقلي لحم غنم"
click at [178, 315] on span "Update" at bounding box center [200, 315] width 119 height 9
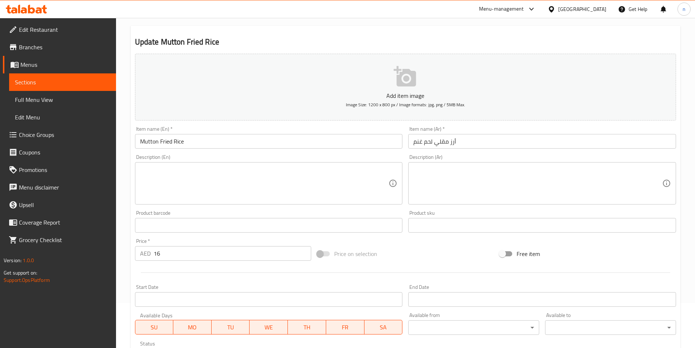
scroll to position [0, 0]
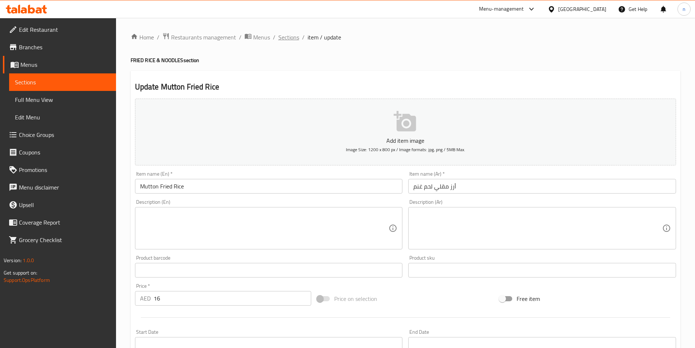
click at [293, 37] on span "Sections" at bounding box center [288, 37] width 21 height 9
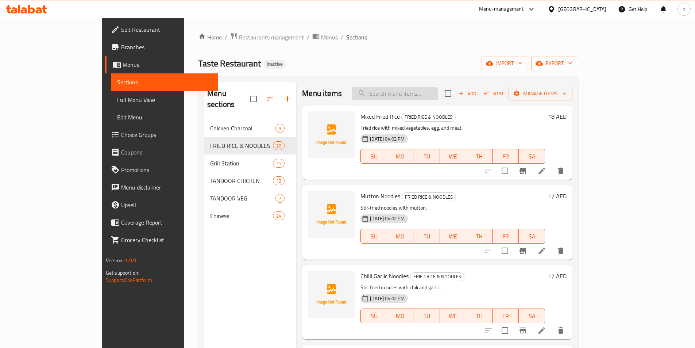
click at [420, 97] on input "search" at bounding box center [395, 93] width 86 height 13
paste input "Mutton Seekh Kabab"
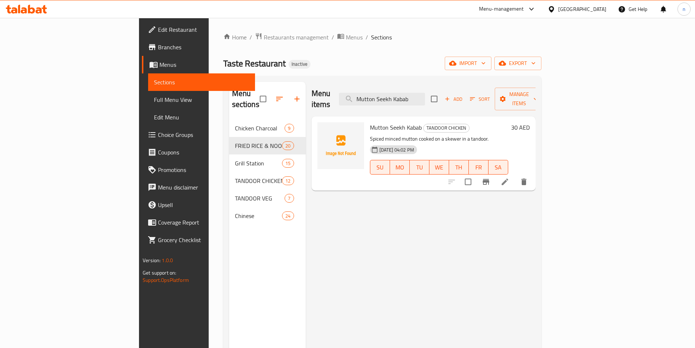
type input "Mutton Seekh Kabab"
click at [508, 178] on icon at bounding box center [504, 181] width 7 height 7
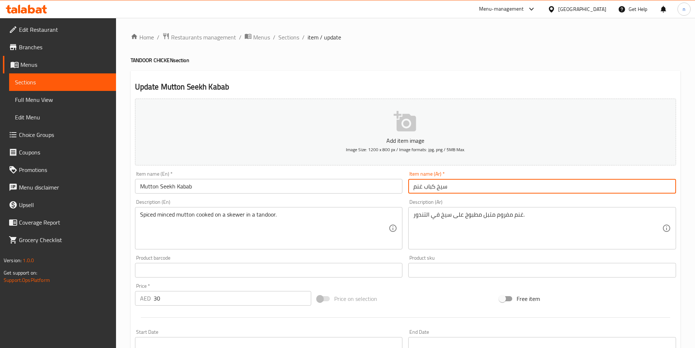
click at [425, 185] on input "سيخ كباب غنم" at bounding box center [542, 186] width 268 height 15
click at [434, 187] on input "سيخ كبابلحم غنم" at bounding box center [542, 186] width 268 height 15
type input "سيخ كباب لحم غنم"
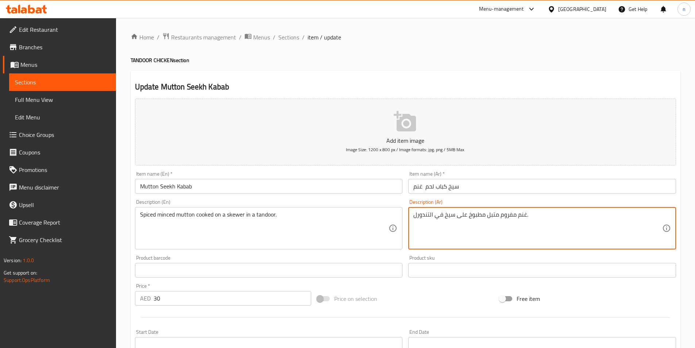
type textarea "غنم مفروم متبل مطبوخ على سيخ في التندور."
click at [413, 214] on div "غنم مفروم متبل مطبوخ على سيخ في التندور. Description (Ar)" at bounding box center [542, 228] width 268 height 42
click at [412, 212] on div "غنم مفروم متبل مطبوخ على سيخ في التندور. Description (Ar)" at bounding box center [542, 228] width 268 height 42
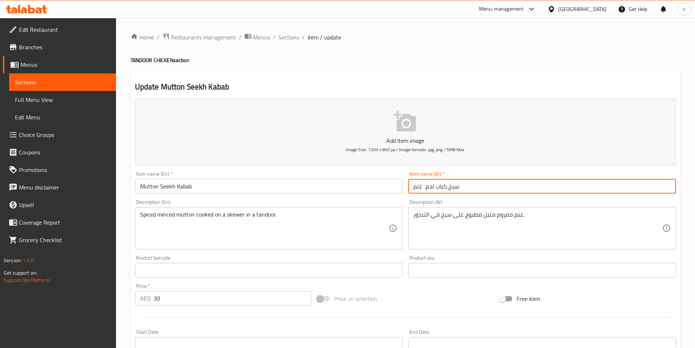
click at [424, 186] on input "سيخ كباب لحم غنم" at bounding box center [542, 186] width 268 height 15
drag, startPoint x: 433, startPoint y: 186, endPoint x: 411, endPoint y: 189, distance: 21.7
click at [411, 189] on input "سيخ كباب لحم غنم" at bounding box center [542, 186] width 268 height 15
type input "سيخ كباب لحم غنم"
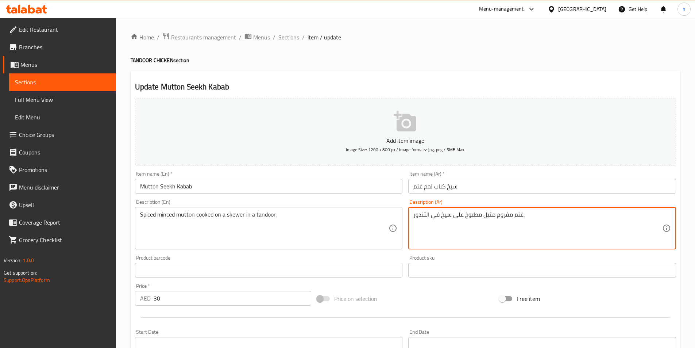
drag, startPoint x: 513, startPoint y: 216, endPoint x: 522, endPoint y: 212, distance: 9.6
paste textarea "لحم"
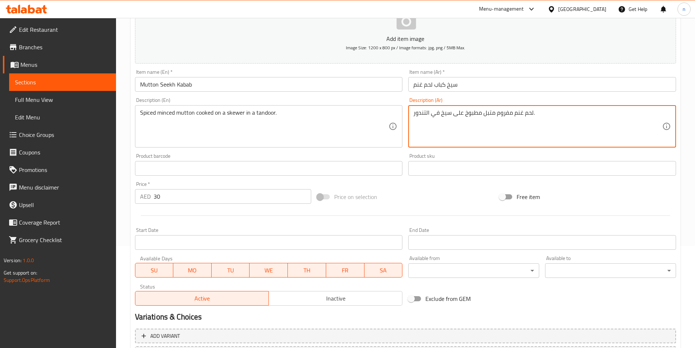
scroll to position [168, 0]
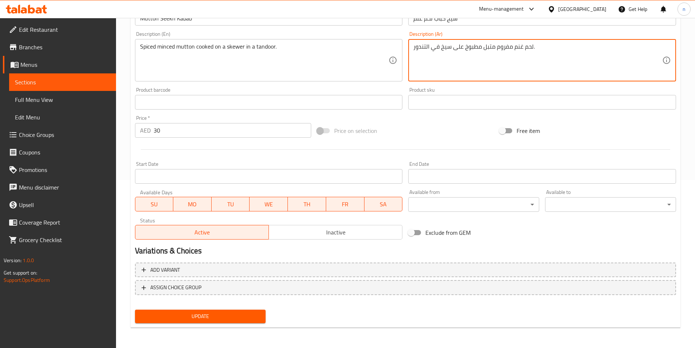
type textarea "لحم غنم مفروم متبل مطبوخ على سيخ في التندور."
click at [237, 311] on span "Update" at bounding box center [200, 315] width 119 height 9
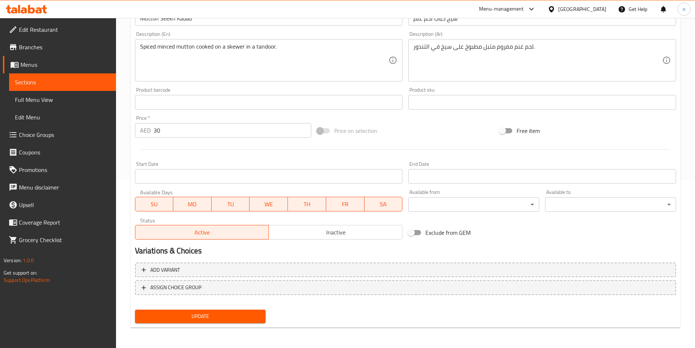
scroll to position [0, 0]
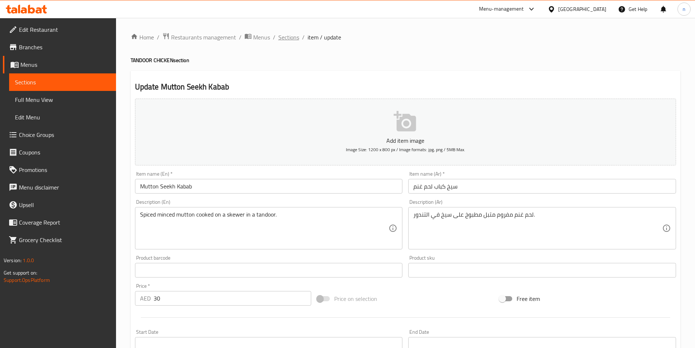
click at [293, 33] on span "Sections" at bounding box center [288, 37] width 21 height 9
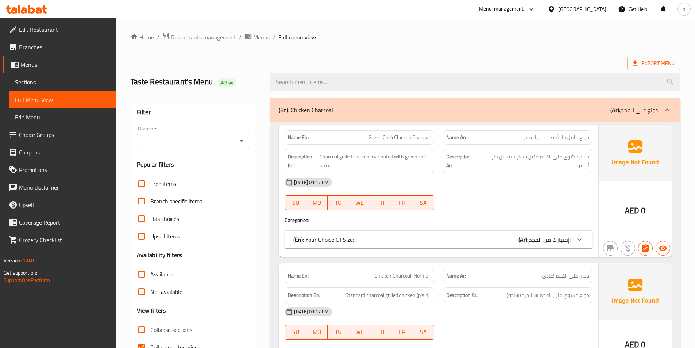
scroll to position [73, 0]
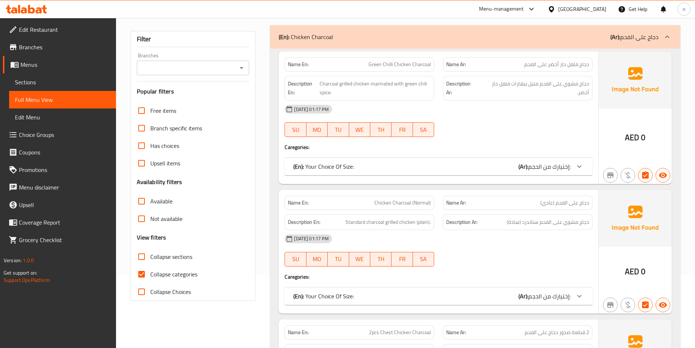
click at [142, 272] on input "Collapse categories" at bounding box center [142, 274] width 18 height 18
checkbox input "false"
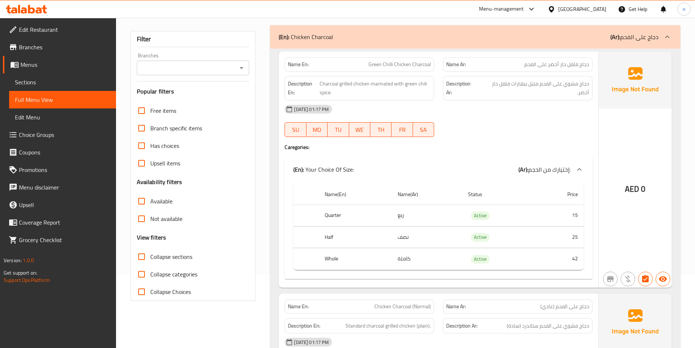
click at [142, 254] on input "Collapse sections" at bounding box center [142, 257] width 18 height 18
checkbox input "true"
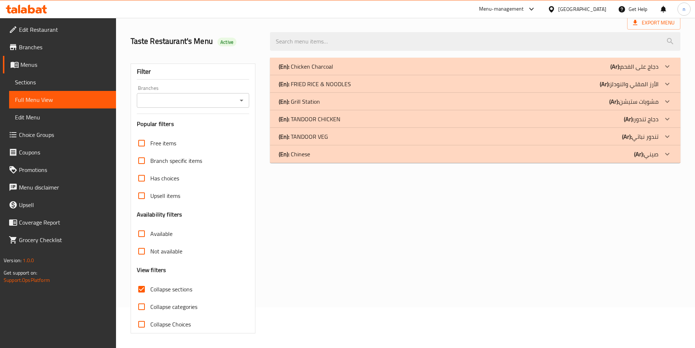
scroll to position [40, 0]
click at [341, 137] on div "(En): TANDOOR VEG (Ar): تندور نباتي" at bounding box center [469, 136] width 380 height 9
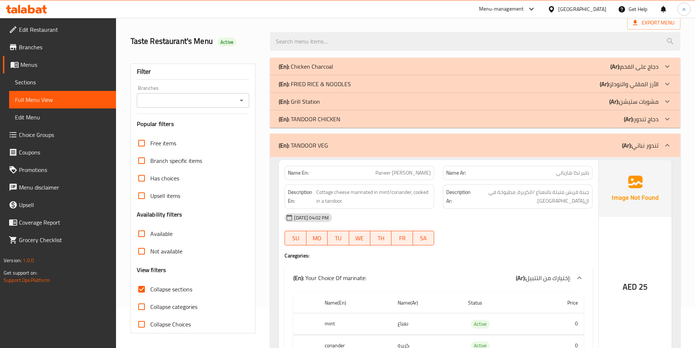
click at [353, 120] on div "(En): TANDOOR CHICKEN (Ar): دجاج تندور" at bounding box center [469, 119] width 380 height 9
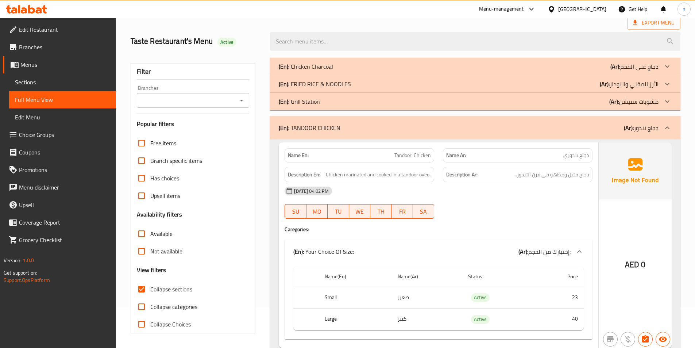
click at [363, 84] on div "(En): [PERSON_NAME] & NOODLES (Ar): الأرز المقلي والنودلز" at bounding box center [469, 84] width 380 height 9
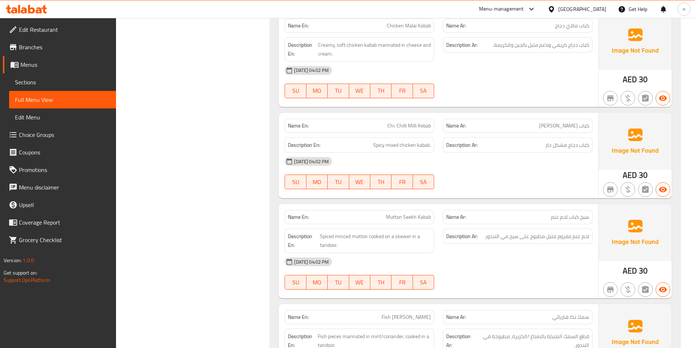
scroll to position [2951, 0]
click at [400, 125] on span "Chi. Chilli Milli Kebab" at bounding box center [408, 126] width 43 height 8
copy span "Chilli"
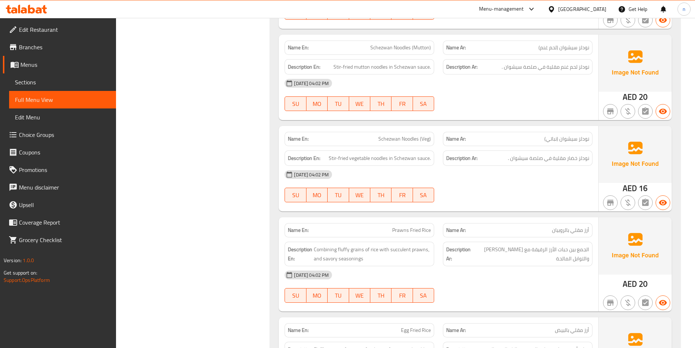
scroll to position [1131, 0]
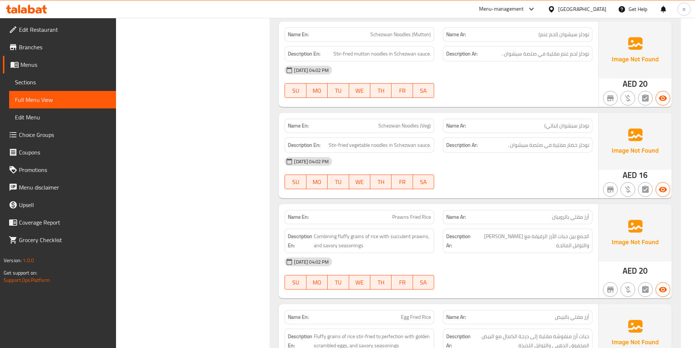
drag, startPoint x: 392, startPoint y: 231, endPoint x: 402, endPoint y: 240, distance: 14.0
click at [400, 239] on div "Description En: Combining fluffy grains of rice with succulent prawns, and savo…" at bounding box center [359, 240] width 150 height 24
click at [403, 239] on span "Combining fluffy grains of rice with succulent prawns, and savory seasonings" at bounding box center [372, 241] width 117 height 18
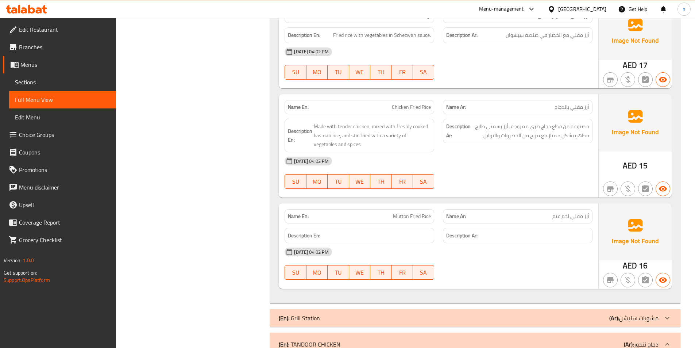
scroll to position [1678, 0]
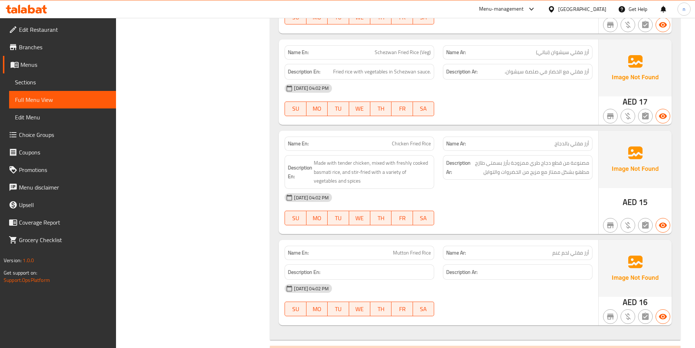
click at [406, 142] on span "Chicken Fried Rice" at bounding box center [411, 144] width 39 height 8
copy span "Chicken Fried Rice"
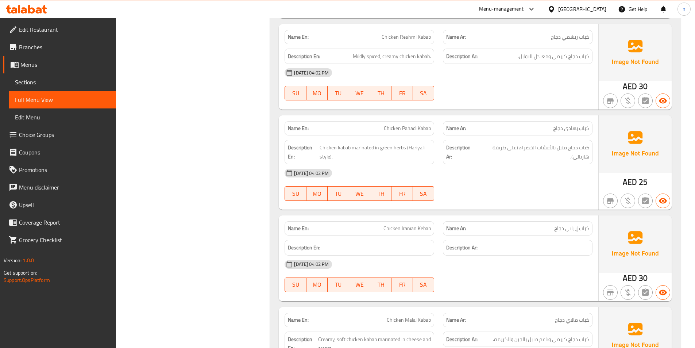
scroll to position [2696, 0]
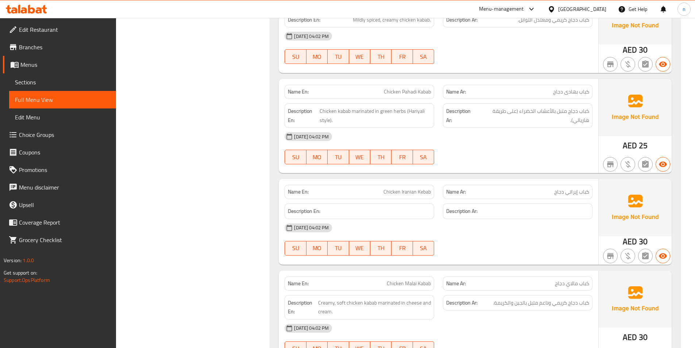
click at [388, 189] on span "Chicken Iranian Kebab" at bounding box center [406, 192] width 47 height 8
copy span "Chicken Iranian Kebab"
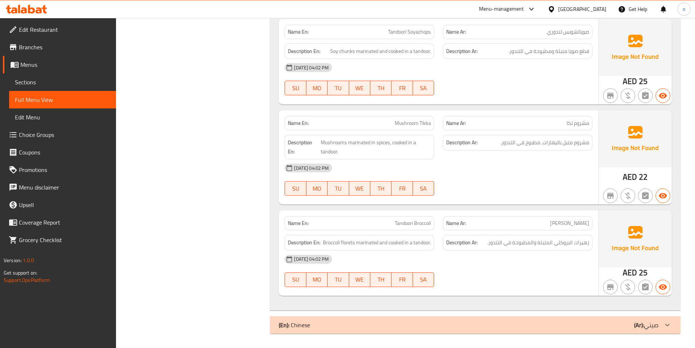
scroll to position [4011, 0]
click at [346, 243] on span "Broccoli florets marinated and cooked in a tandoor." at bounding box center [377, 241] width 108 height 9
copy span "florets"
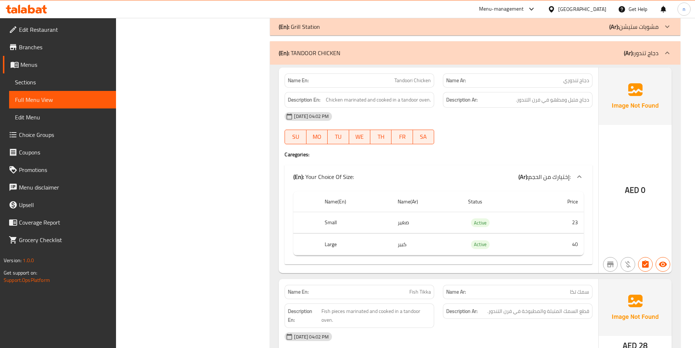
scroll to position [2005, 0]
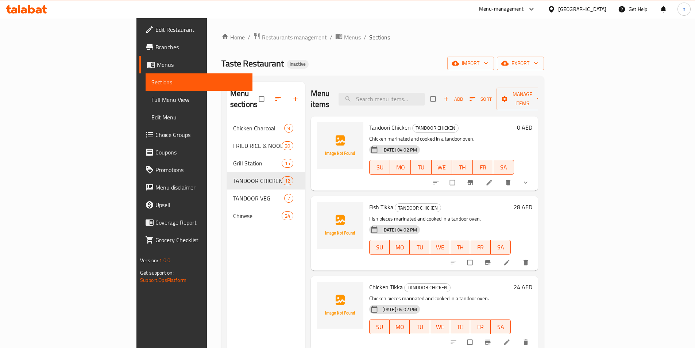
click at [493, 179] on icon at bounding box center [488, 182] width 7 height 7
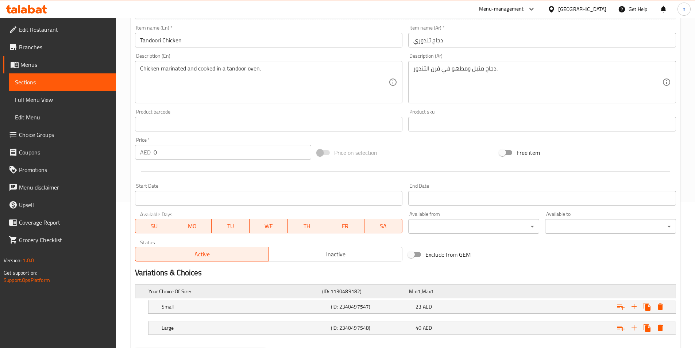
scroll to position [184, 0]
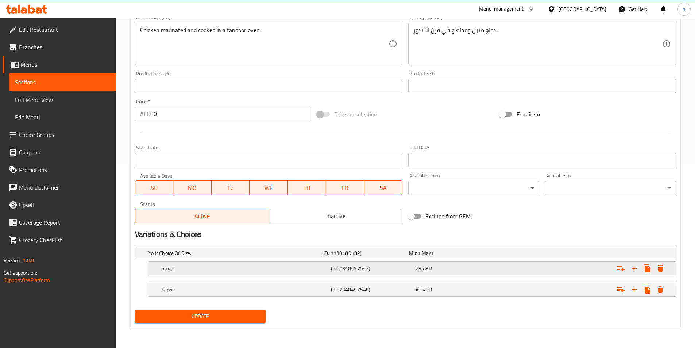
click at [260, 267] on h5 "Small" at bounding box center [245, 267] width 166 height 7
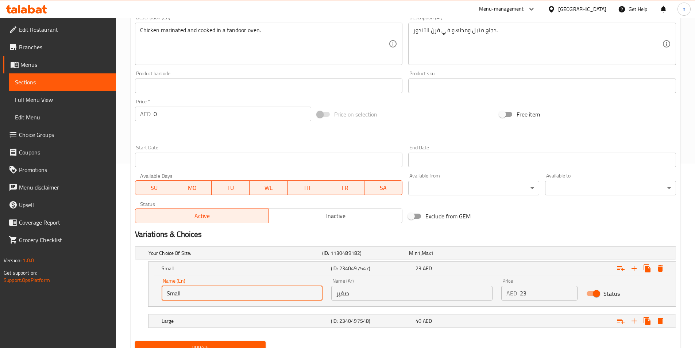
drag, startPoint x: 182, startPoint y: 293, endPoint x: 161, endPoint y: 293, distance: 20.8
click at [161, 293] on div "Name (En) Small Name (En)" at bounding box center [242, 289] width 170 height 31
paste input "Medium"
type input "Medium"
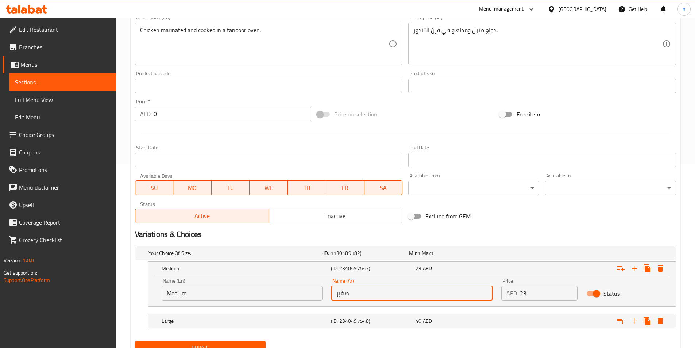
click at [343, 294] on input "صغير" at bounding box center [411, 293] width 161 height 15
paste input "وسط"
type input "وسط"
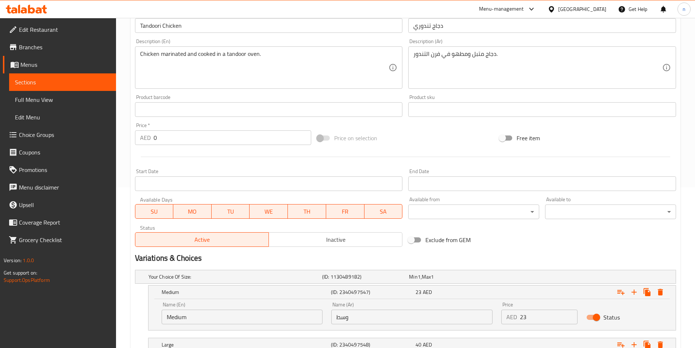
scroll to position [216, 0]
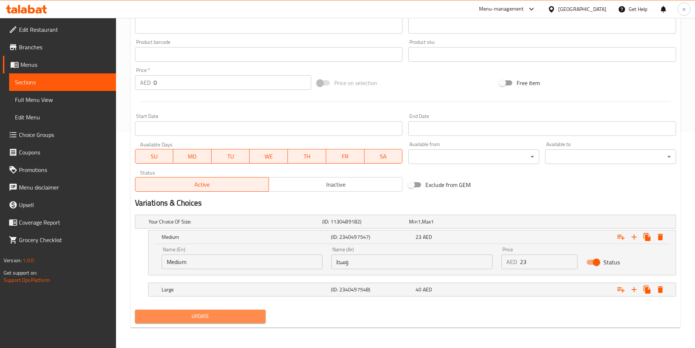
click at [222, 314] on span "Update" at bounding box center [200, 315] width 119 height 9
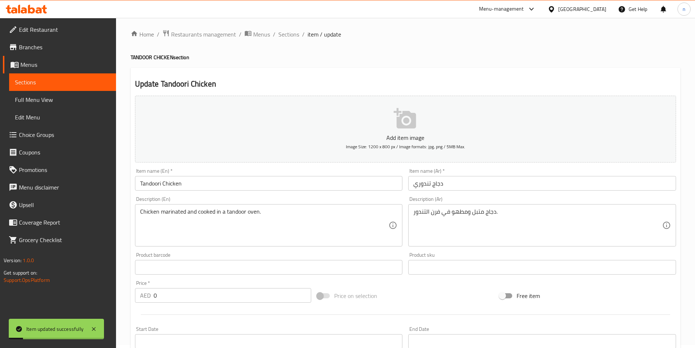
scroll to position [0, 0]
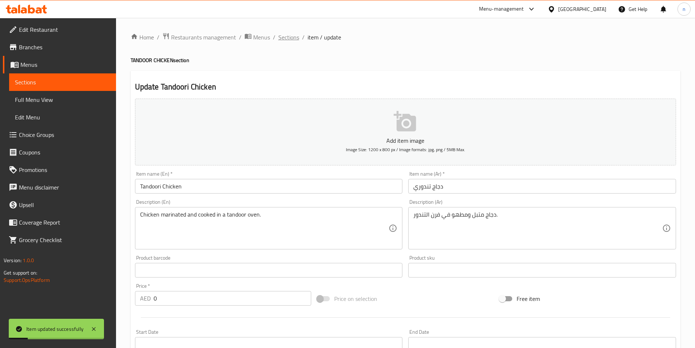
click at [287, 39] on span "Sections" at bounding box center [288, 37] width 21 height 9
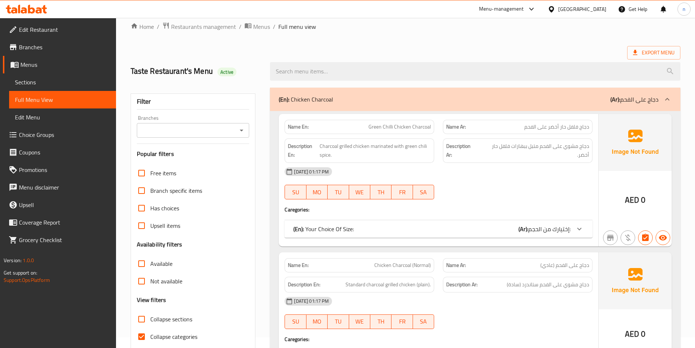
scroll to position [73, 0]
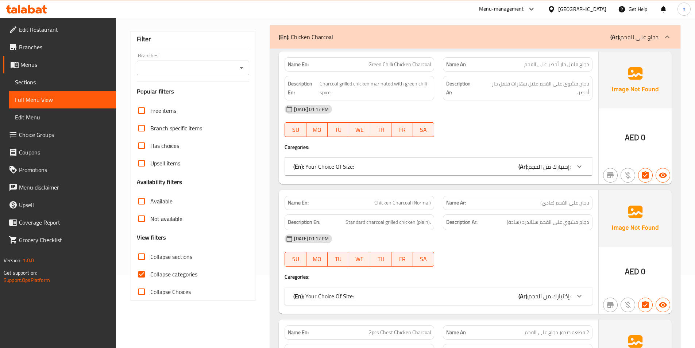
click at [141, 272] on input "Collapse categories" at bounding box center [142, 274] width 18 height 18
checkbox input "false"
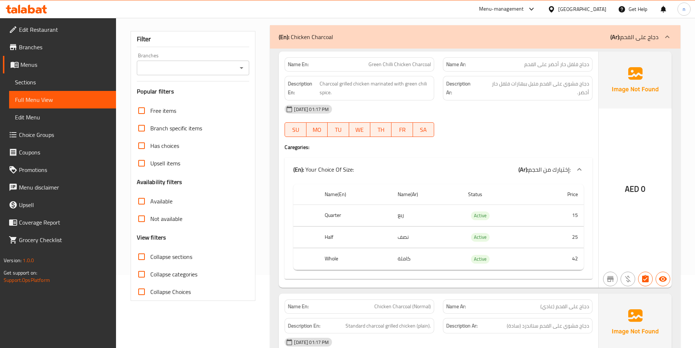
click at [145, 255] on input "Collapse sections" at bounding box center [142, 257] width 18 height 18
checkbox input "true"
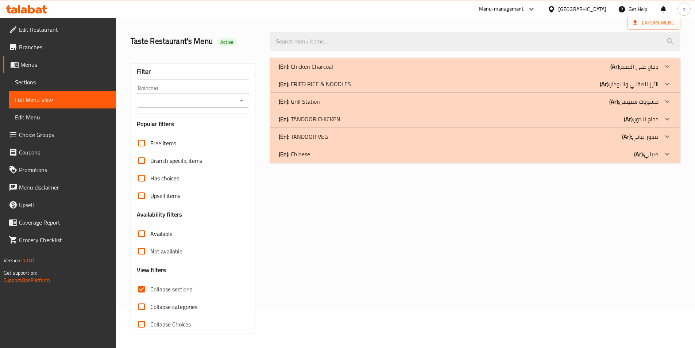
scroll to position [40, 0]
click at [348, 133] on div "(En): TANDOOR VEG (Ar): تندور نباتي" at bounding box center [469, 136] width 380 height 9
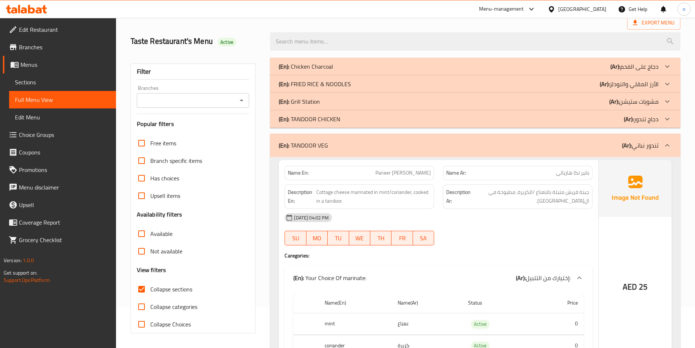
click at [360, 119] on div "(En): TANDOOR CHICKEN (Ar): دجاج تندور" at bounding box center [469, 119] width 380 height 9
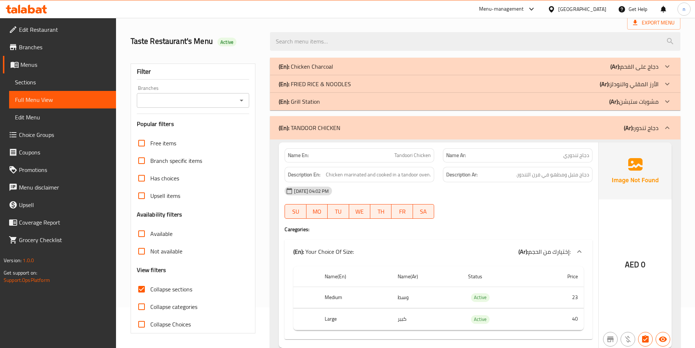
click at [373, 82] on div "(En): [PERSON_NAME] & NOODLES (Ar): الأرز المقلي والنودلز" at bounding box center [469, 84] width 380 height 9
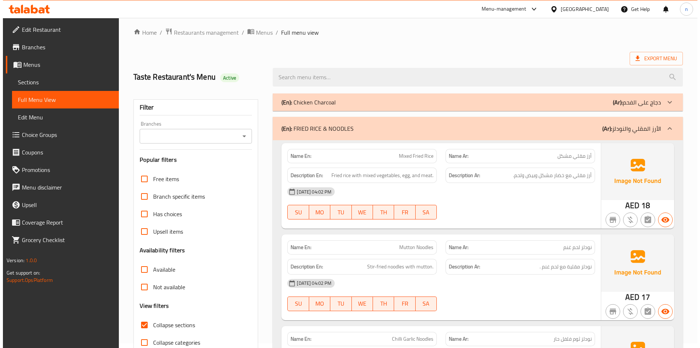
scroll to position [0, 0]
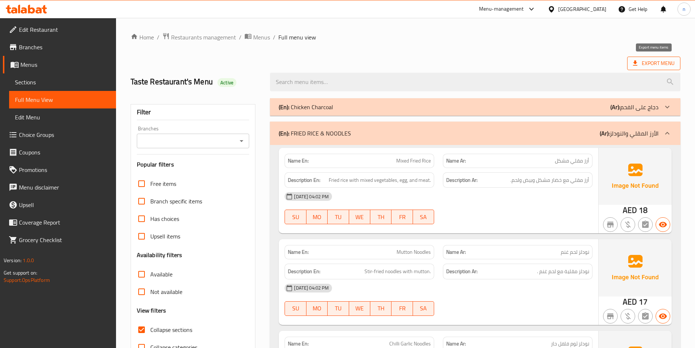
click at [662, 62] on span "Export Menu" at bounding box center [654, 63] width 42 height 9
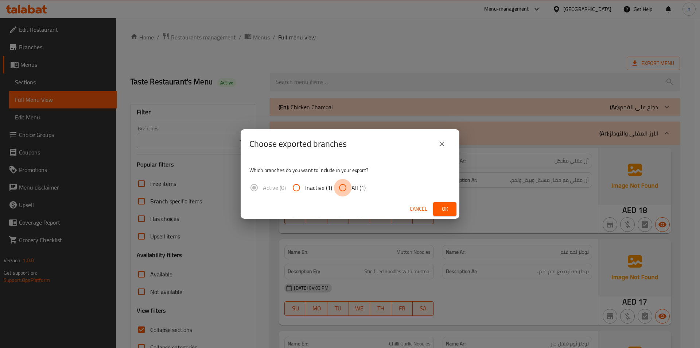
click at [337, 186] on input "All (1)" at bounding box center [343, 188] width 18 height 18
radio input "true"
click at [448, 204] on span "Ok" at bounding box center [445, 208] width 12 height 9
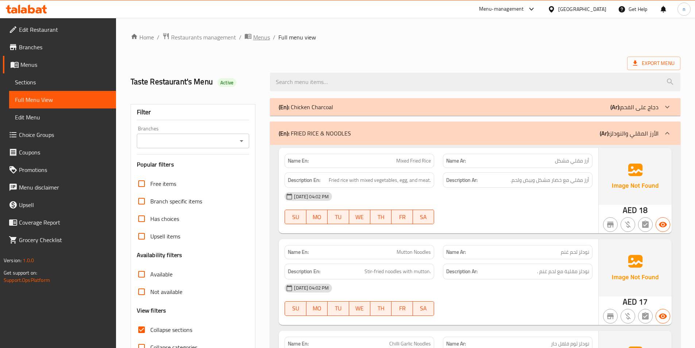
click at [261, 38] on span "Menus" at bounding box center [261, 37] width 17 height 9
